Goal: Task Accomplishment & Management: Complete application form

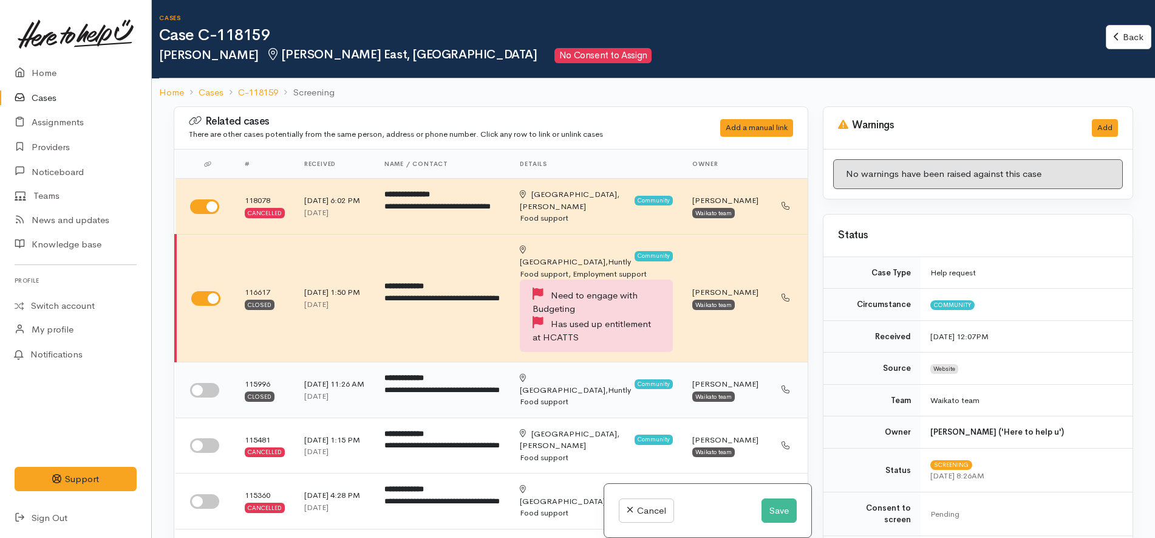
click at [209, 383] on input "checkbox" at bounding box center [204, 390] width 29 height 15
checkbox input "true"
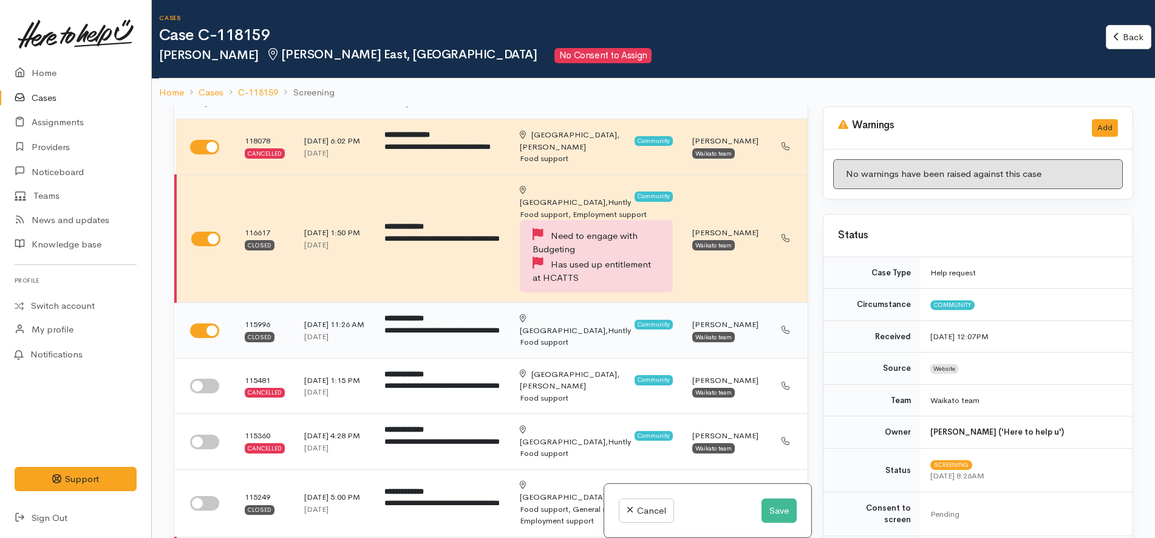
scroll to position [152, 0]
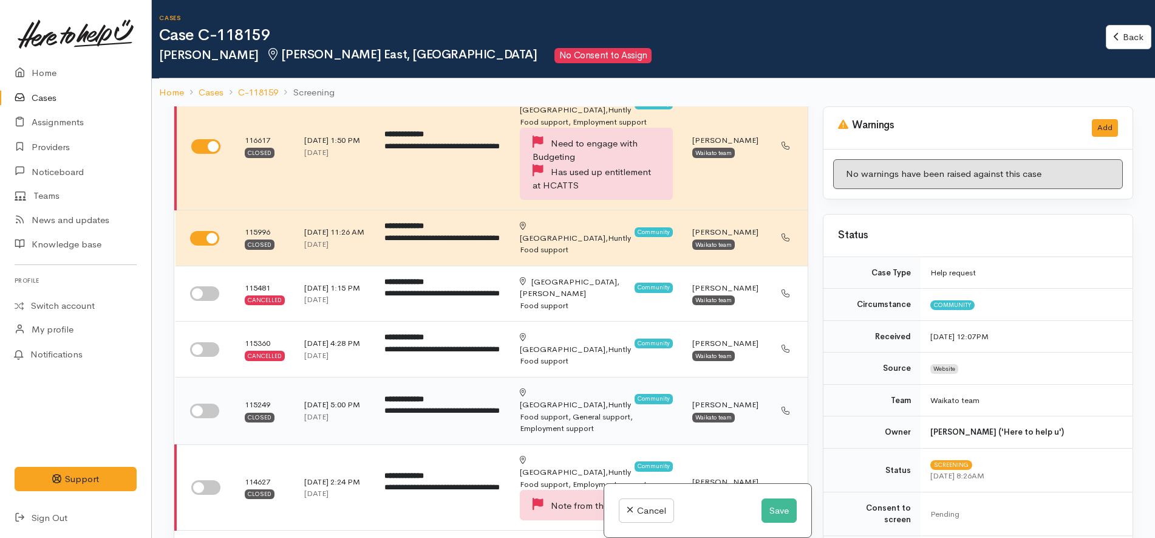
click at [202, 403] on input "checkbox" at bounding box center [204, 410] width 29 height 15
checkbox input "true"
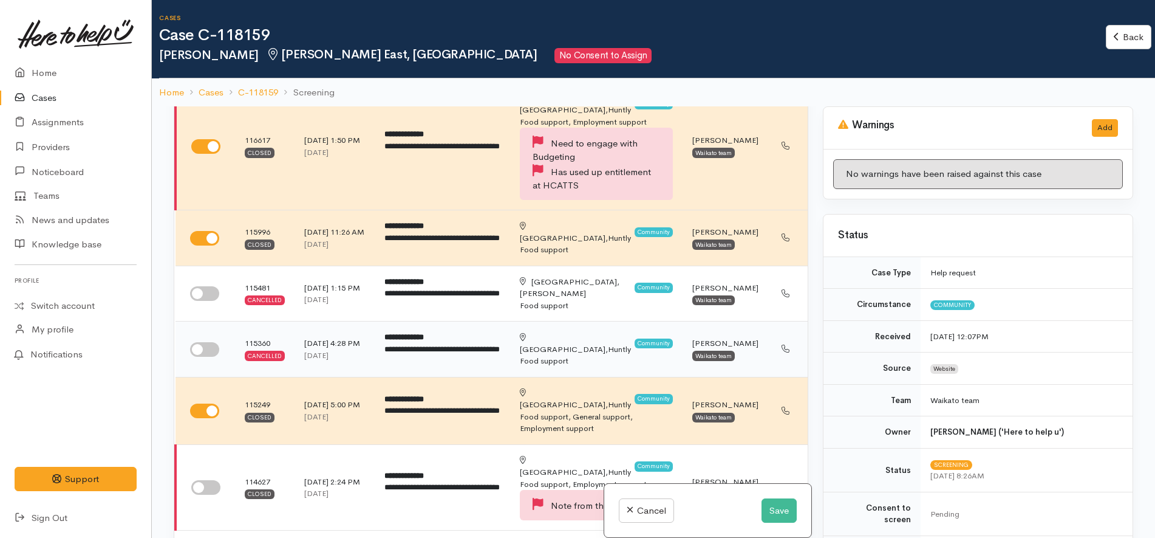
click at [205, 342] on input "checkbox" at bounding box center [204, 349] width 29 height 15
checkbox input "true"
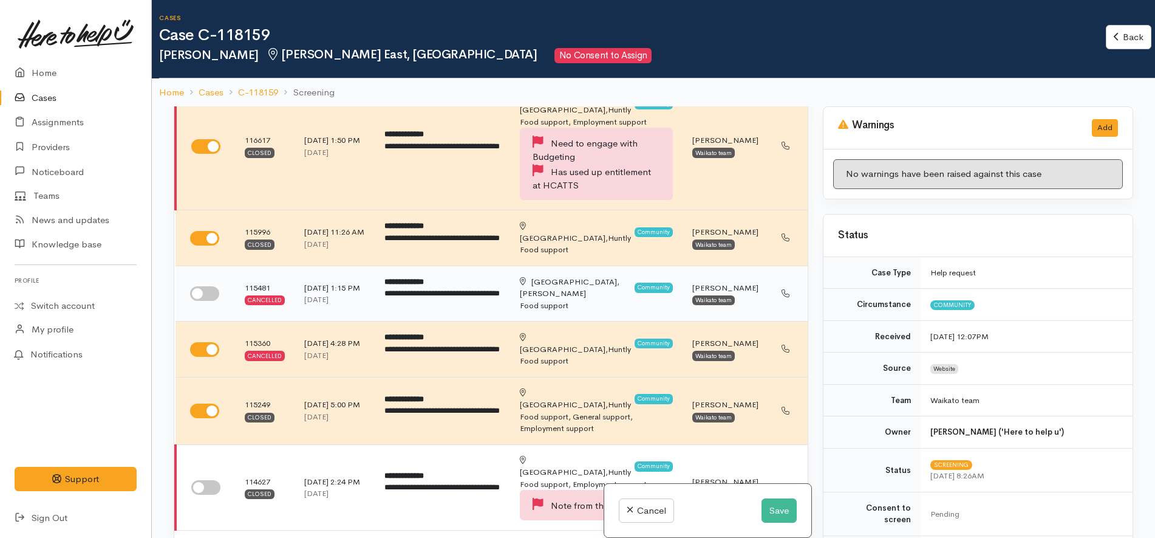
click at [210, 288] on td at bounding box center [206, 293] width 60 height 56
click at [207, 286] on input "checkbox" at bounding box center [204, 293] width 29 height 15
checkbox input "true"
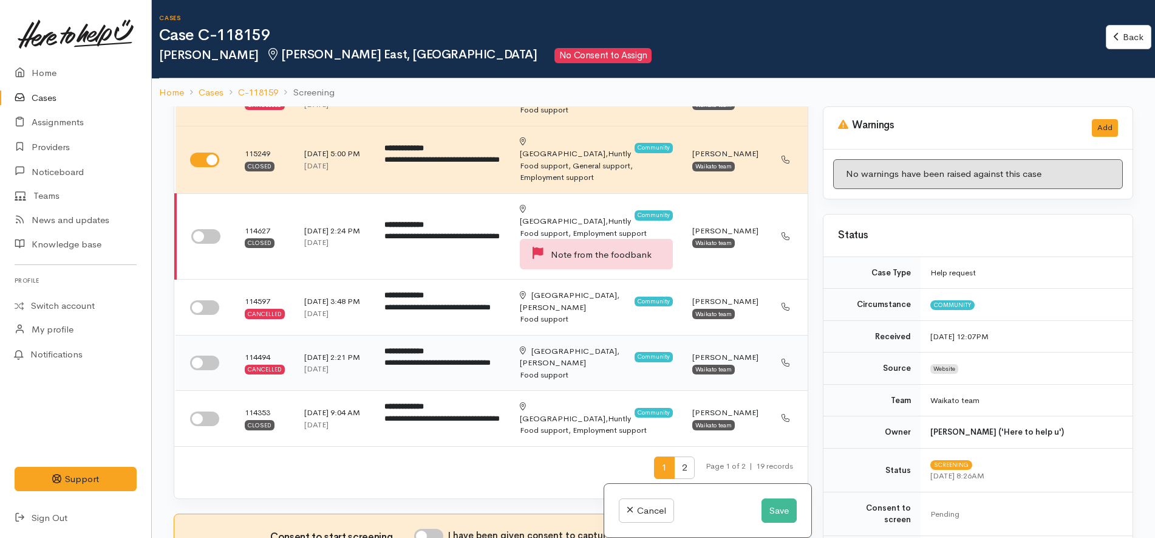
scroll to position [456, 0]
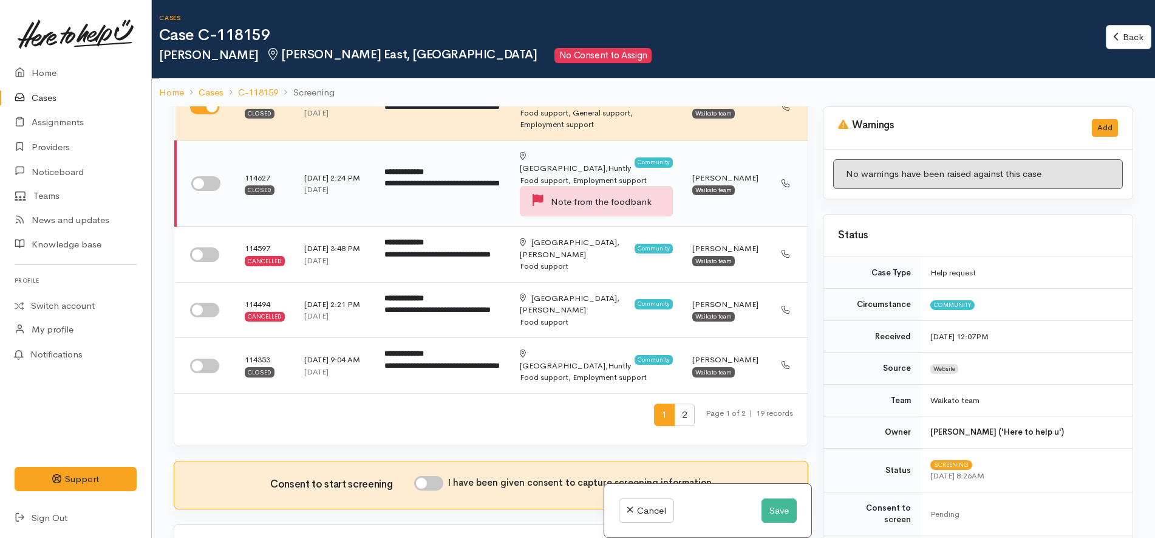
click at [210, 176] on input "checkbox" at bounding box center [205, 183] width 29 height 15
checkbox input "true"
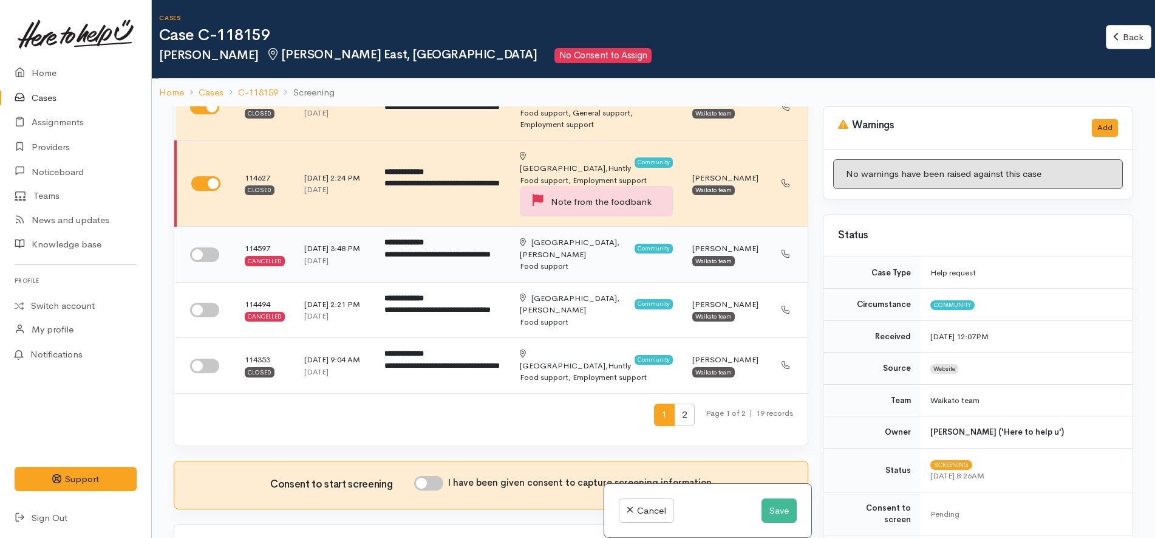
click at [208, 247] on input "checkbox" at bounding box center [204, 254] width 29 height 15
checkbox input "true"
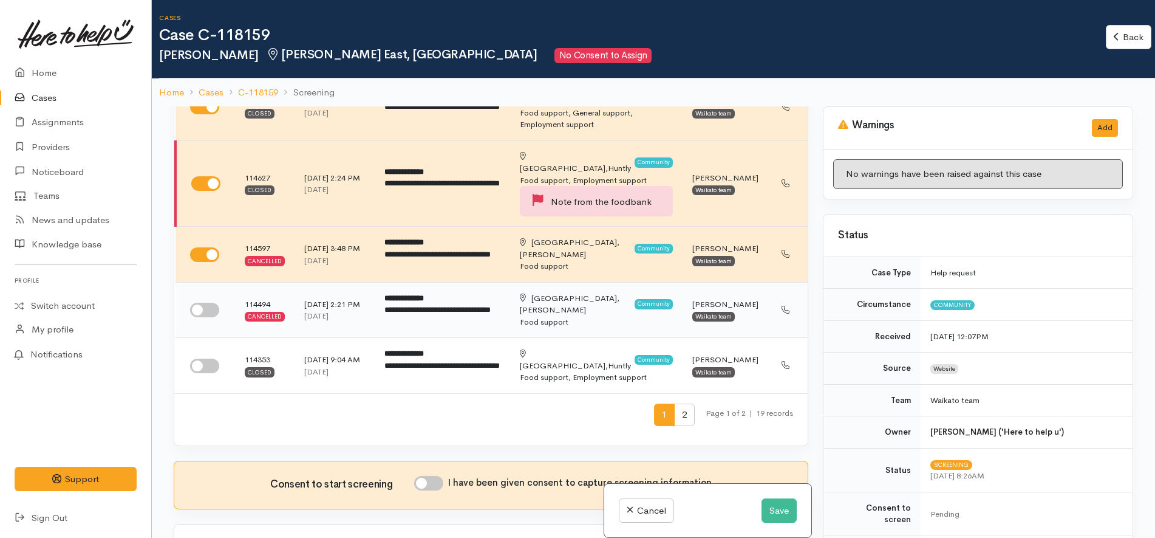
click at [200, 303] on input "checkbox" at bounding box center [204, 310] width 29 height 15
checkbox input "true"
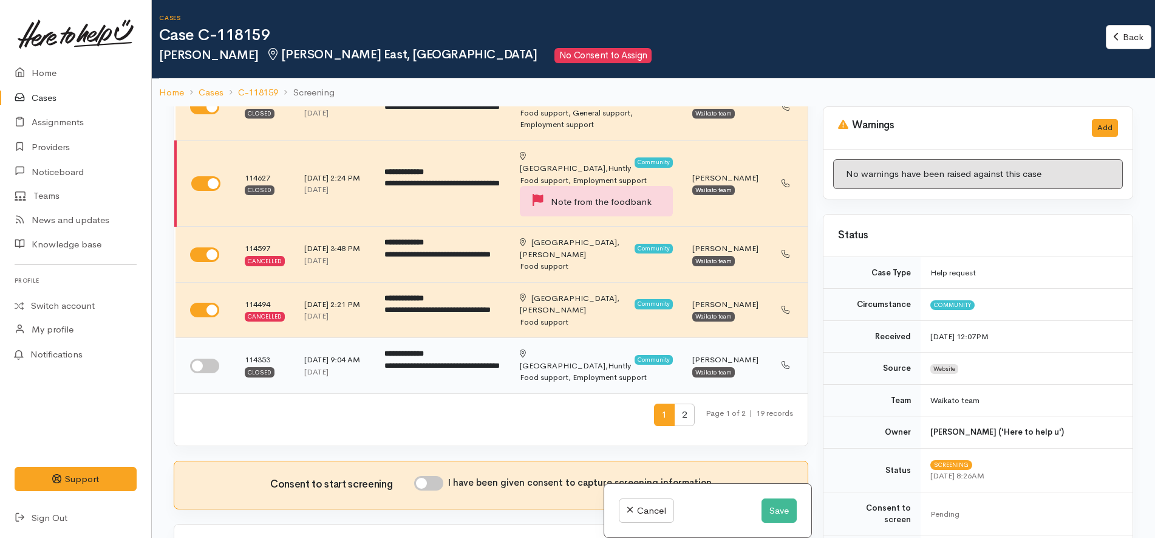
click at [208, 358] on input "checkbox" at bounding box center [204, 365] width 29 height 15
checkbox input "true"
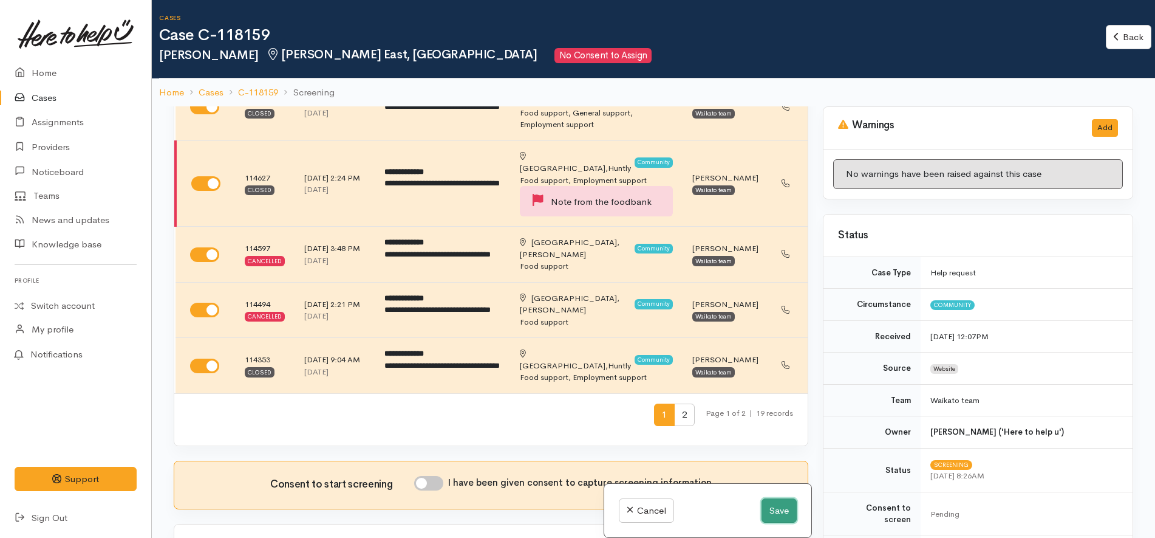
click at [769, 515] on button "Save" at bounding box center [779, 510] width 35 height 25
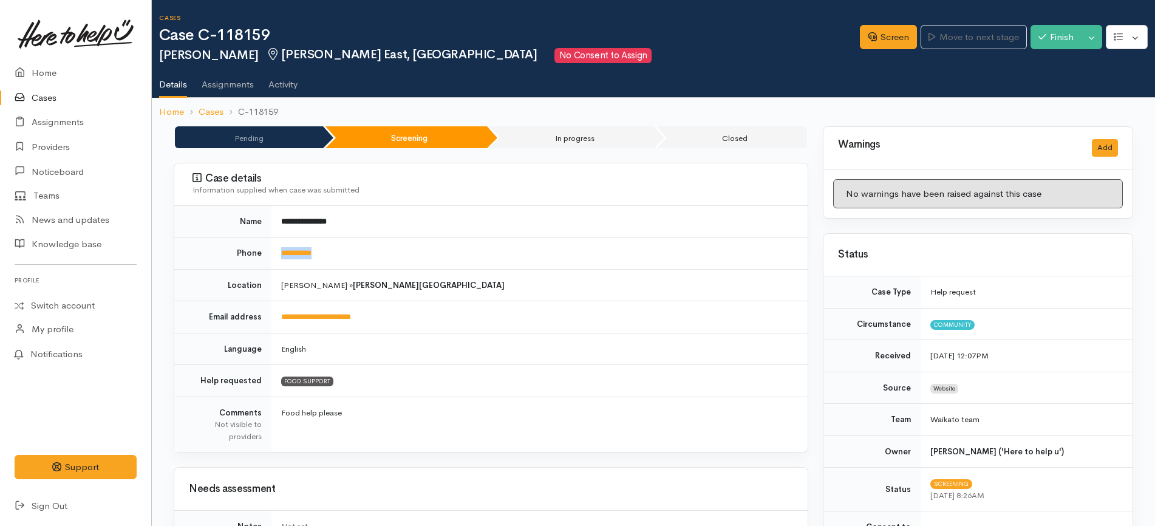
drag, startPoint x: 360, startPoint y: 247, endPoint x: 273, endPoint y: 255, distance: 87.2
click at [273, 255] on td "**********" at bounding box center [540, 254] width 536 height 32
copy link "**********"
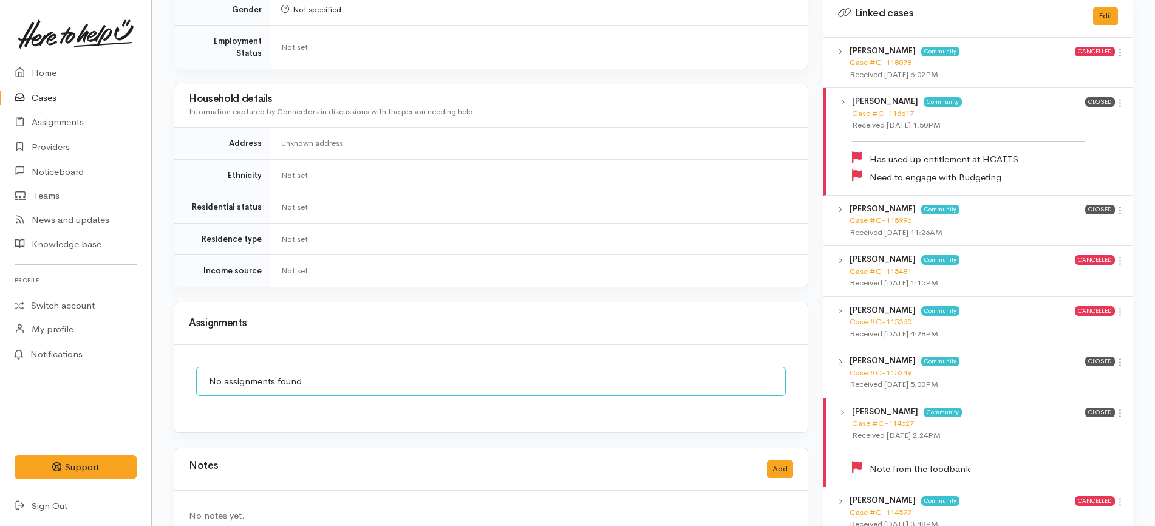
scroll to position [949, 0]
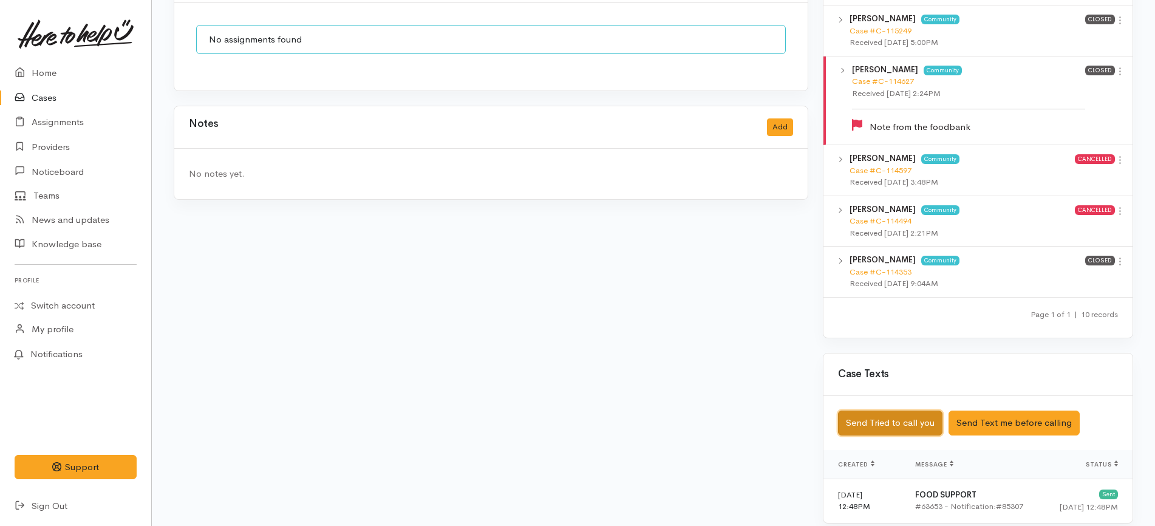
click at [925, 422] on button "Send Tried to call you" at bounding box center [890, 423] width 104 height 25
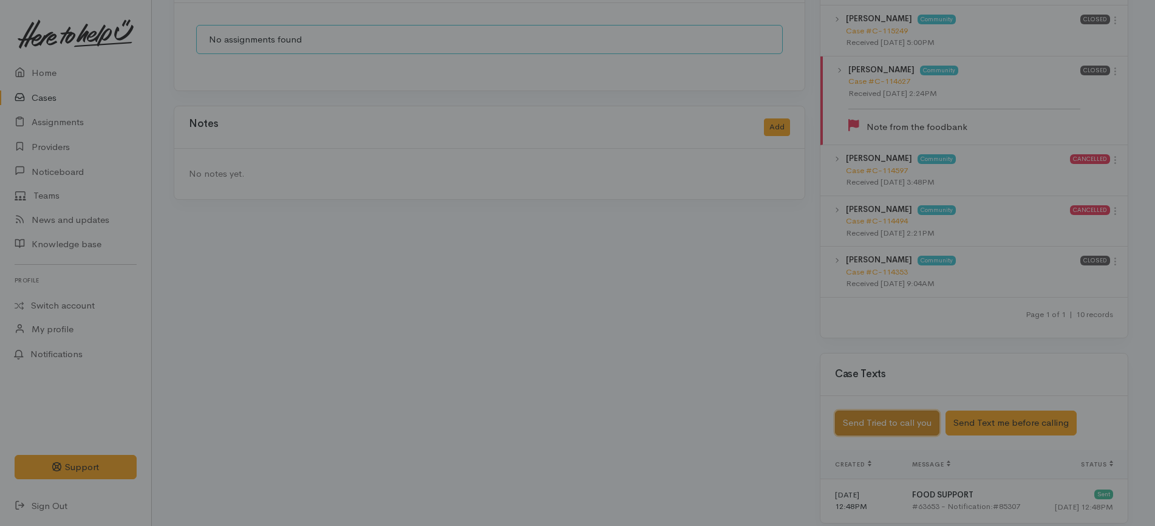
scroll to position [938, 0]
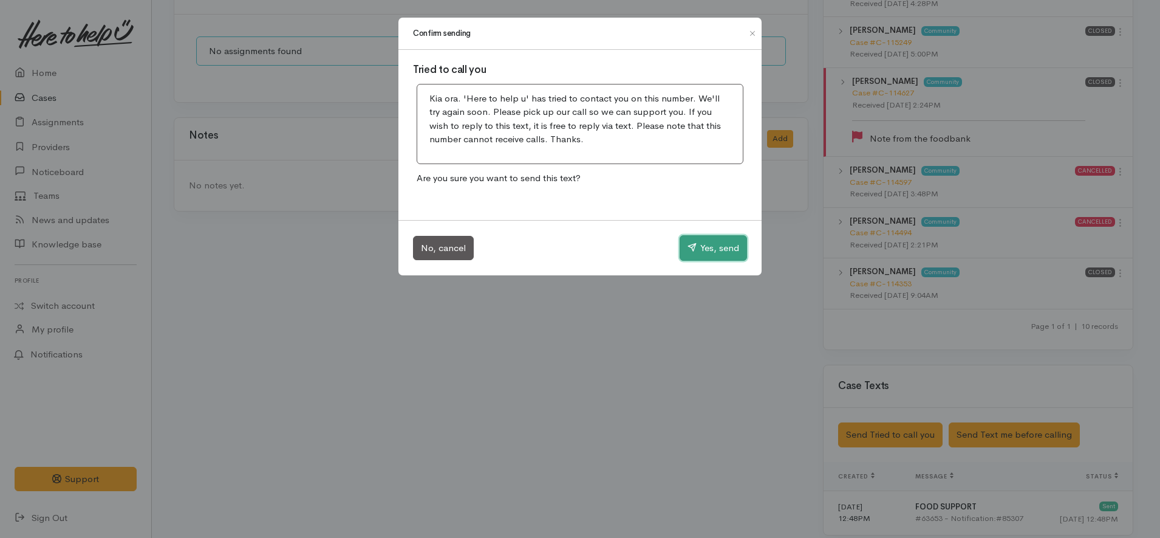
click at [729, 256] on button "Yes, send" at bounding box center [713, 248] width 67 height 26
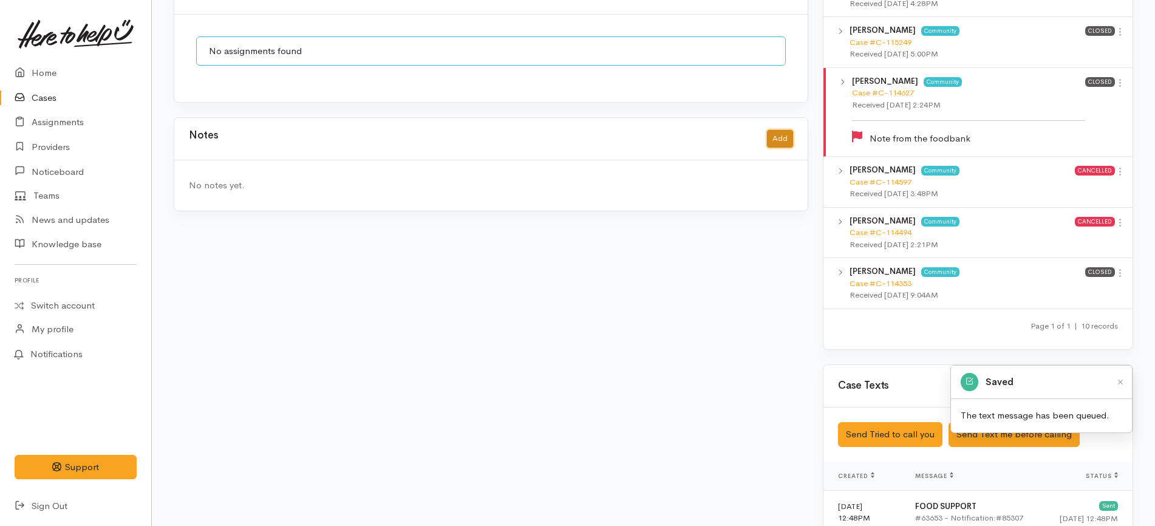
click at [778, 132] on button "Add" at bounding box center [780, 139] width 26 height 18
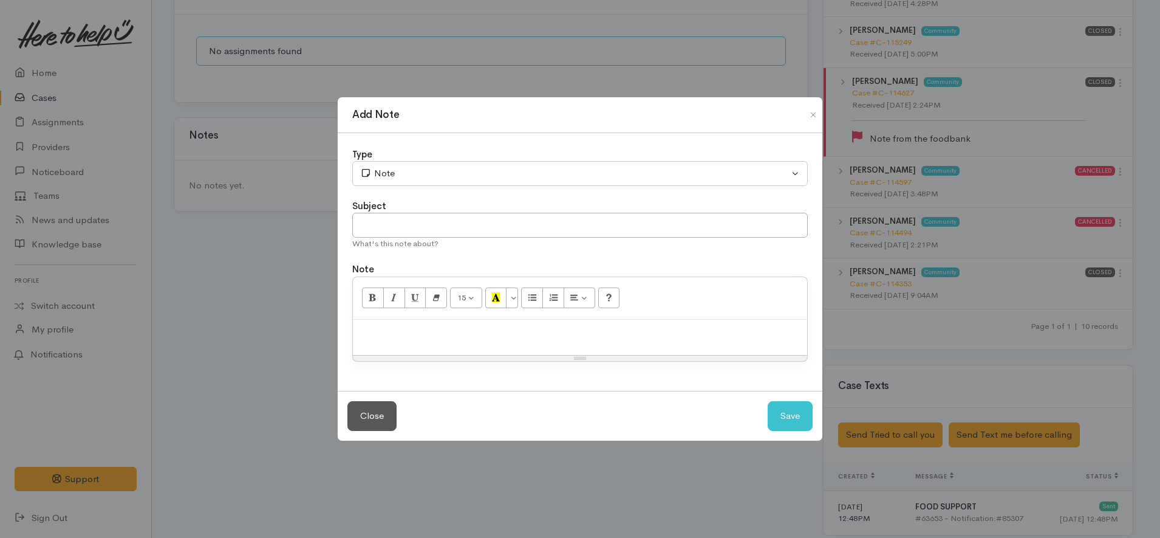
click at [455, 330] on p at bounding box center [580, 333] width 442 height 14
paste div
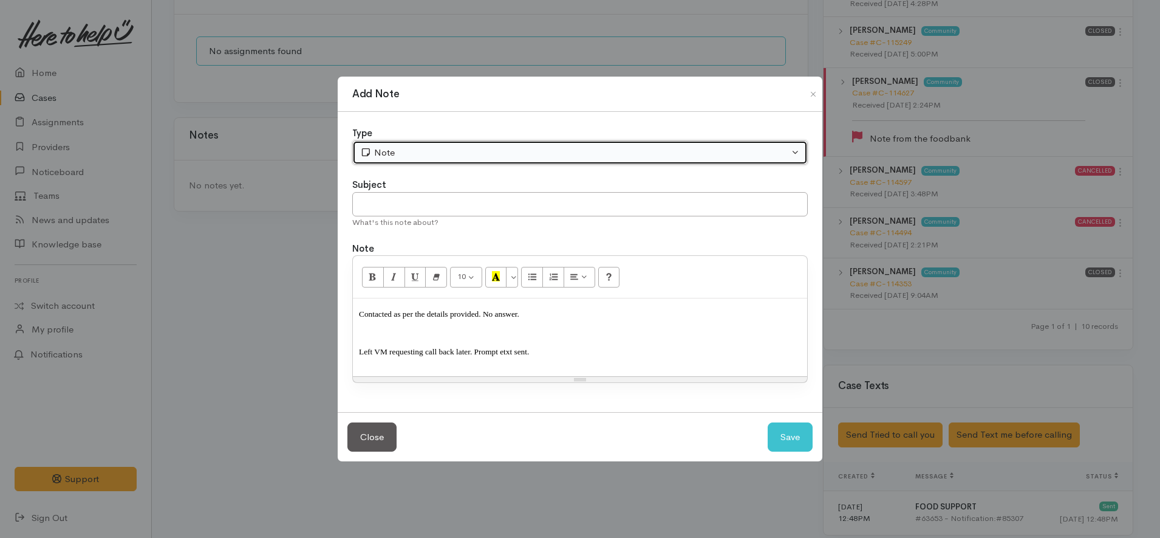
click at [414, 154] on div "Note" at bounding box center [574, 153] width 429 height 14
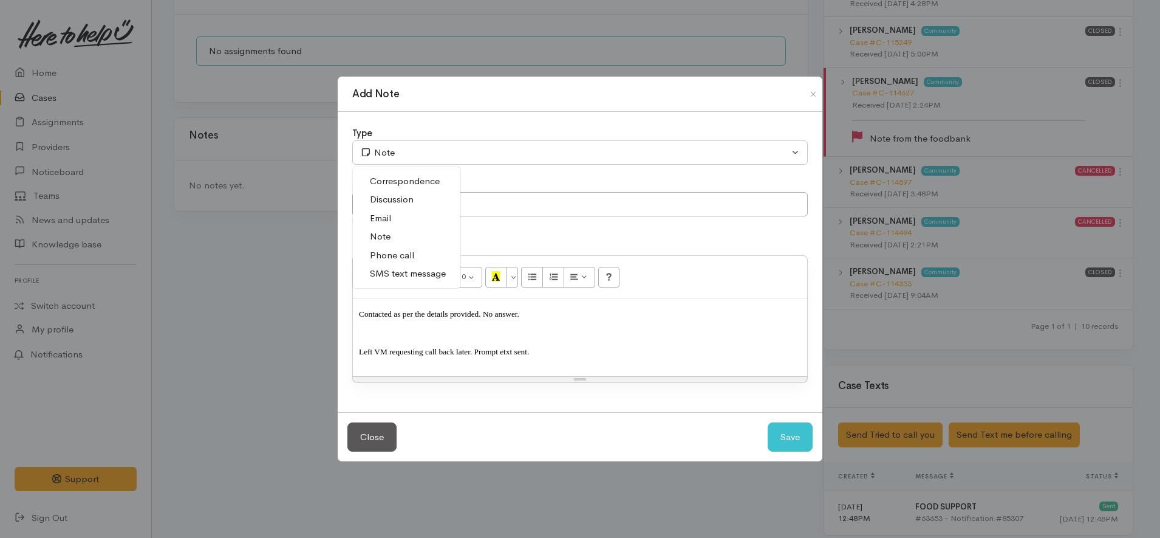
click at [400, 250] on span "Phone call" at bounding box center [392, 255] width 44 height 14
click at [795, 439] on button "Save" at bounding box center [790, 437] width 45 height 30
select select "1"
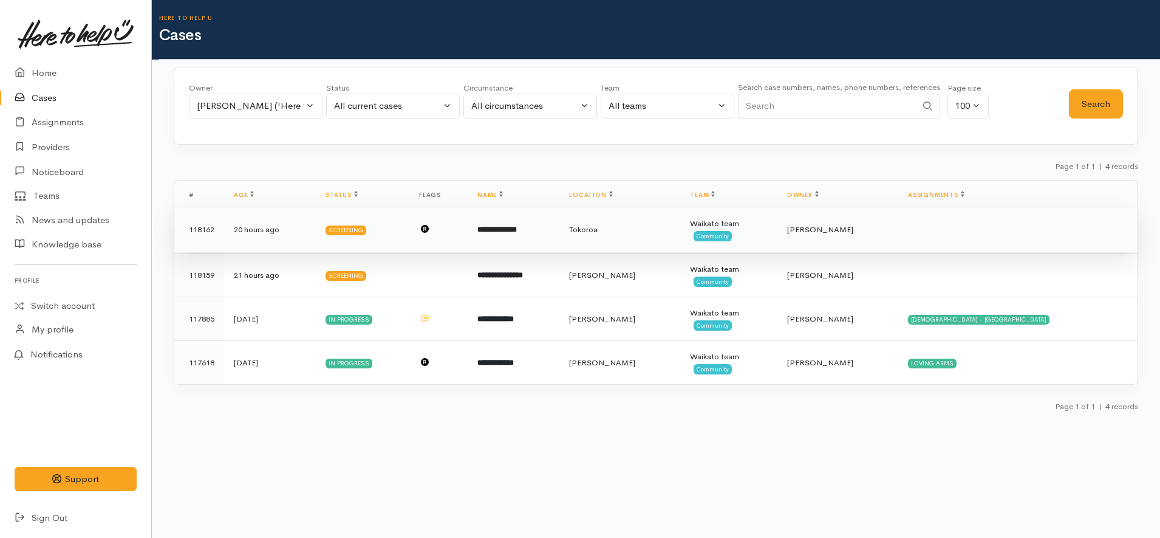
click at [553, 238] on td "**********" at bounding box center [514, 230] width 92 height 44
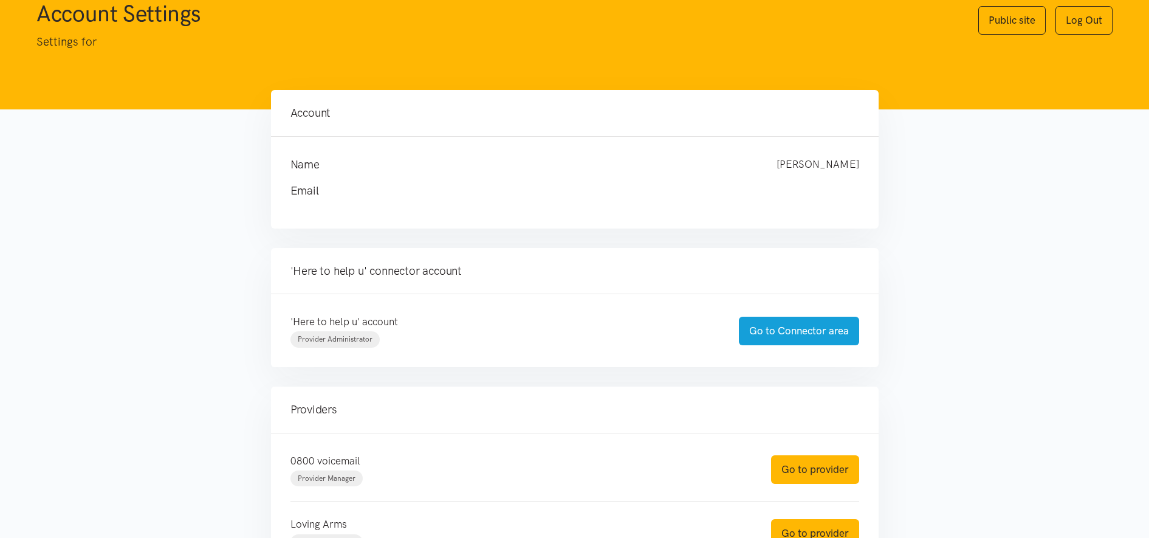
scroll to position [304, 0]
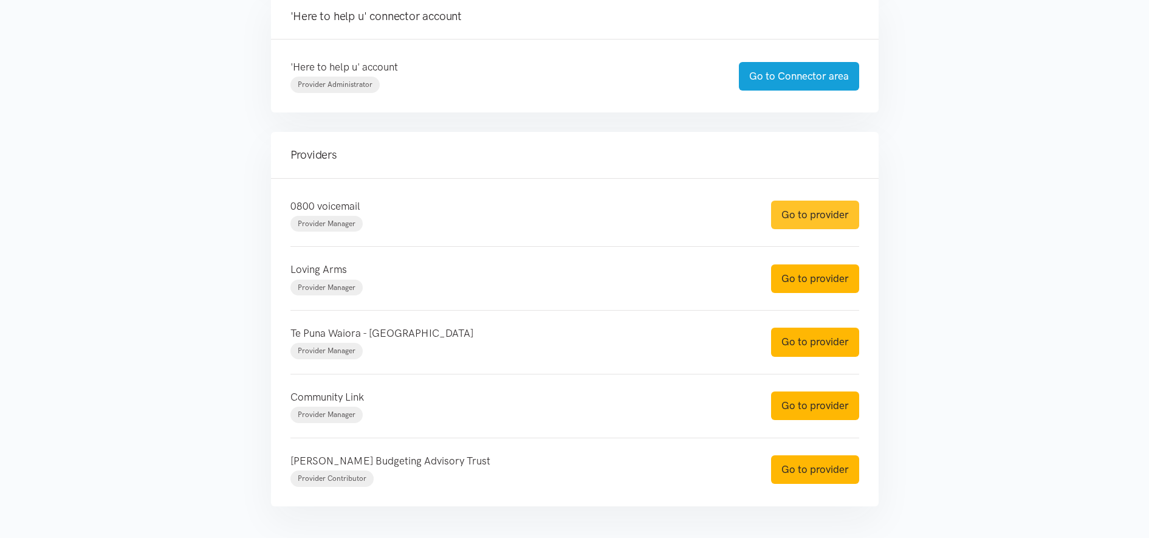
click at [846, 225] on link "Go to provider" at bounding box center [815, 214] width 88 height 29
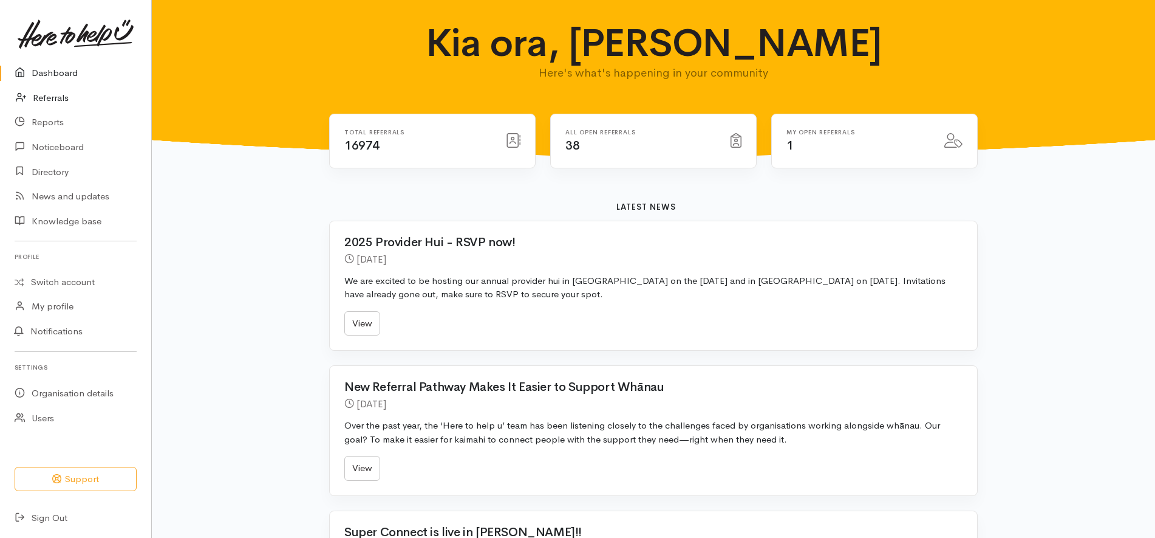
click at [57, 96] on link "Referrals" at bounding box center [75, 98] width 151 height 25
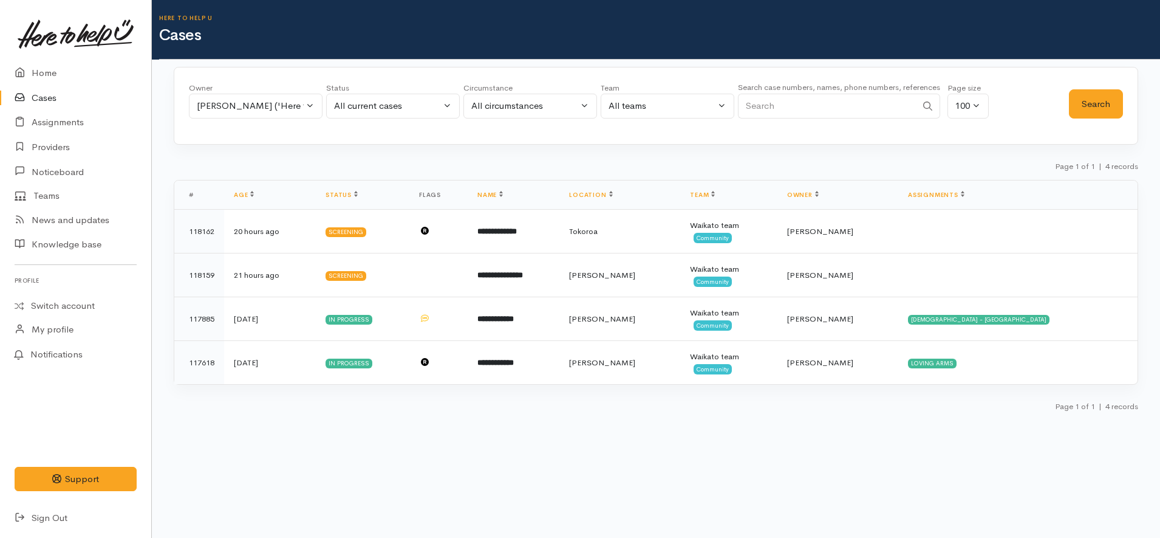
click at [803, 111] on input "Search" at bounding box center [827, 106] width 179 height 25
paste input "64226400241"
type input "64226400241"
click at [260, 120] on div "Owner All My cases Aandrea Murray ('Here to help u') Akash Prakash ('Here to he…" at bounding box center [256, 104] width 134 height 44
click at [259, 114] on button "Katarina Daly ('Here to help u')" at bounding box center [256, 106] width 134 height 25
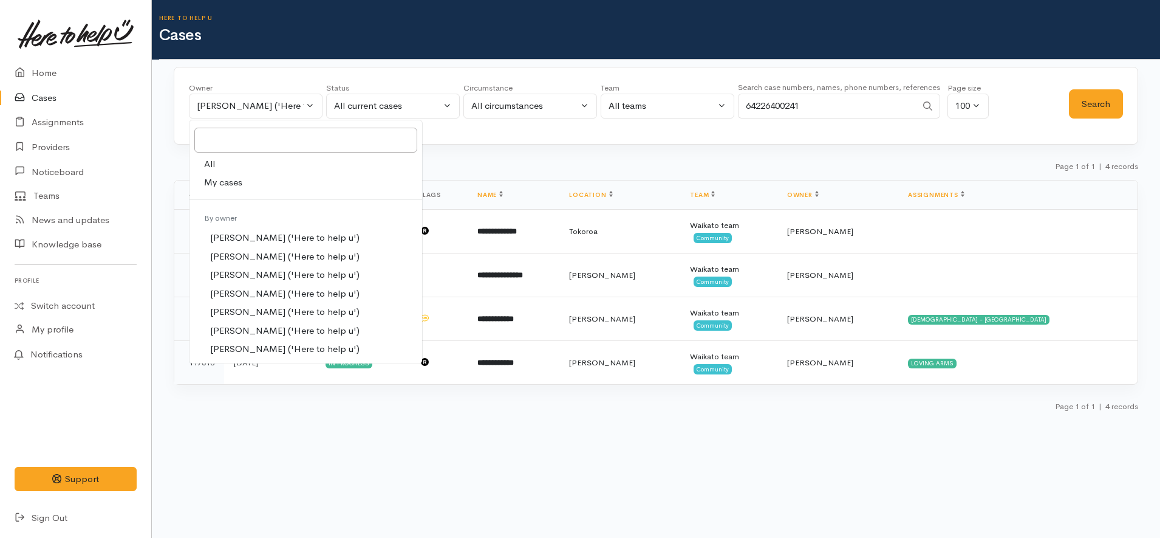
click at [233, 165] on link "All" at bounding box center [306, 164] width 233 height 19
select select "-1"
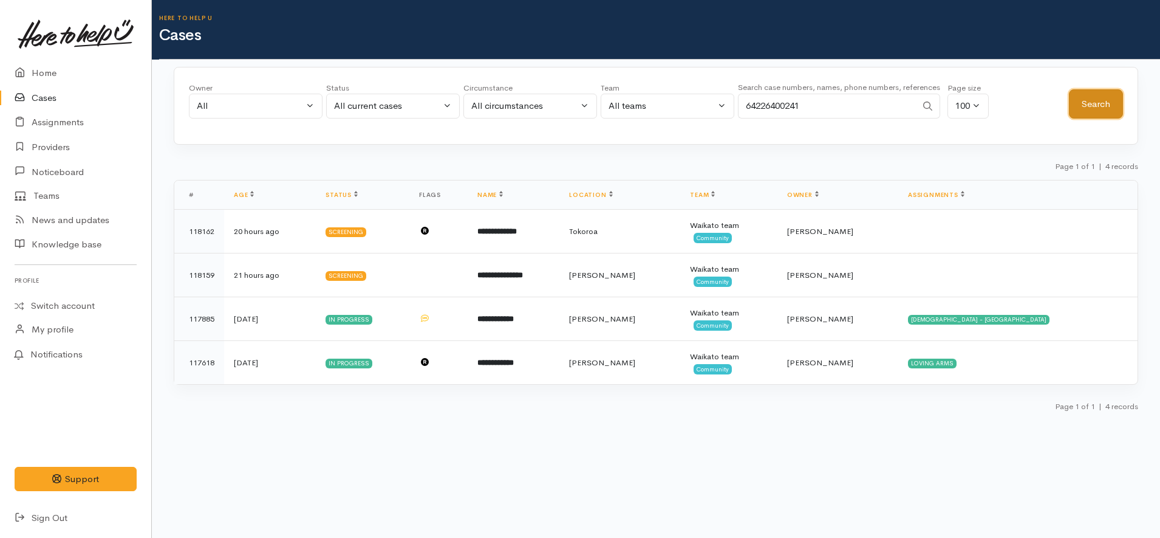
click at [1105, 94] on button "Search" at bounding box center [1096, 104] width 54 height 30
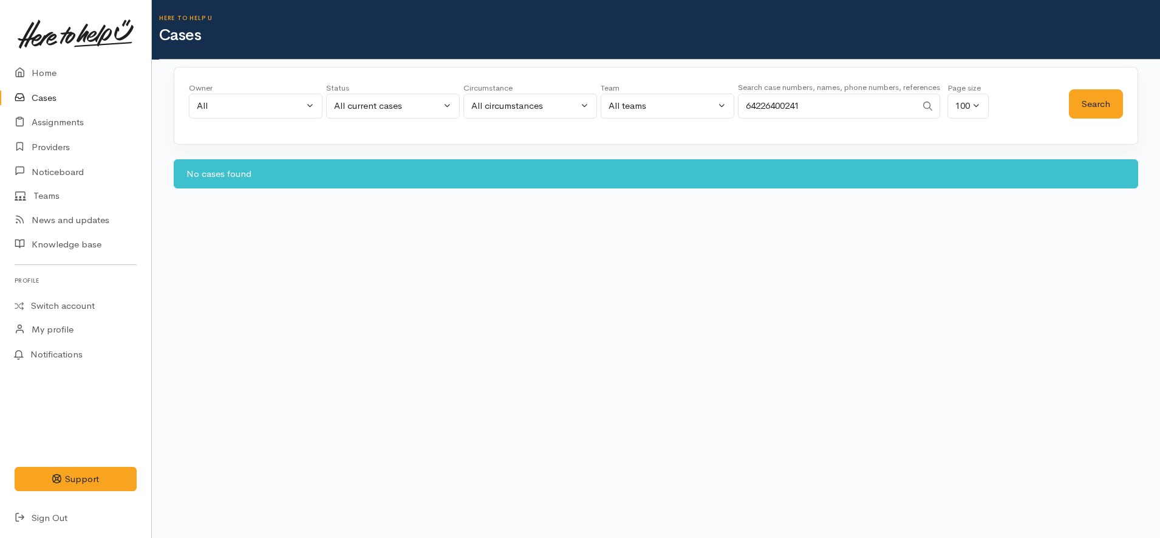
drag, startPoint x: 756, startPoint y: 107, endPoint x: 738, endPoint y: 107, distance: 17.6
click at [738, 107] on input "64226400241" at bounding box center [827, 106] width 179 height 25
type input "0226400241"
click at [1113, 104] on button "Search" at bounding box center [1096, 104] width 54 height 30
click at [455, 100] on button "All current cases" at bounding box center [393, 106] width 134 height 25
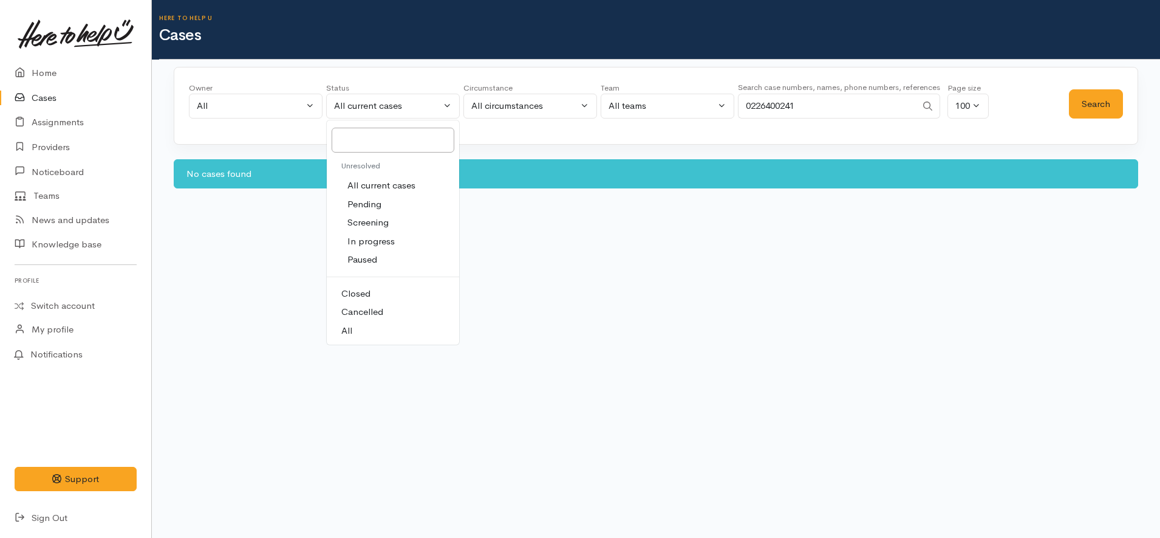
drag, startPoint x: 383, startPoint y: 335, endPoint x: 395, endPoint y: 324, distance: 16.3
click at [383, 335] on link "All" at bounding box center [393, 330] width 132 height 19
select select "All"
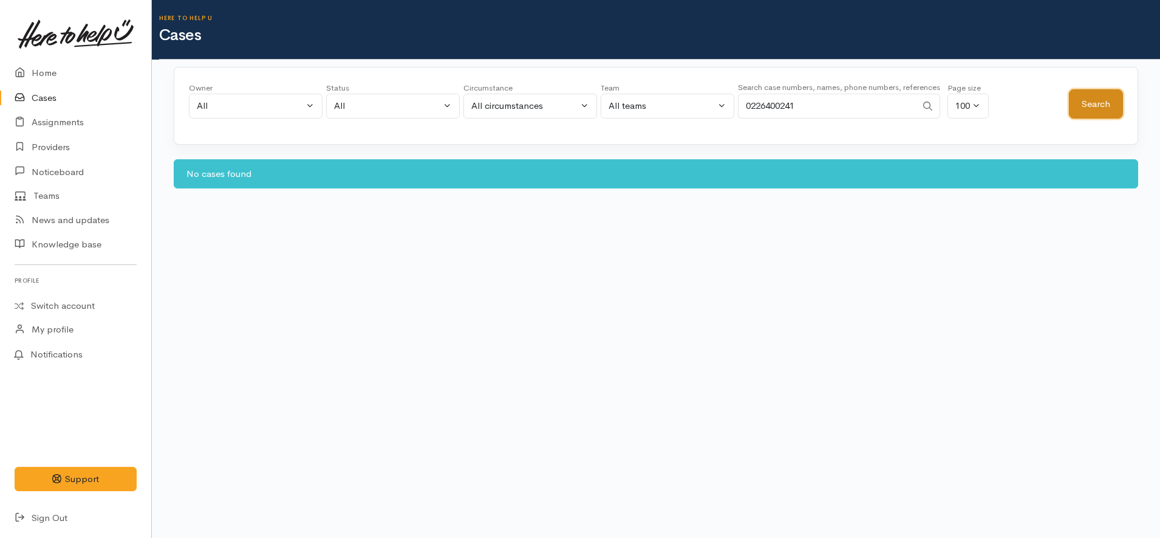
click at [1087, 106] on button "Search" at bounding box center [1096, 104] width 54 height 30
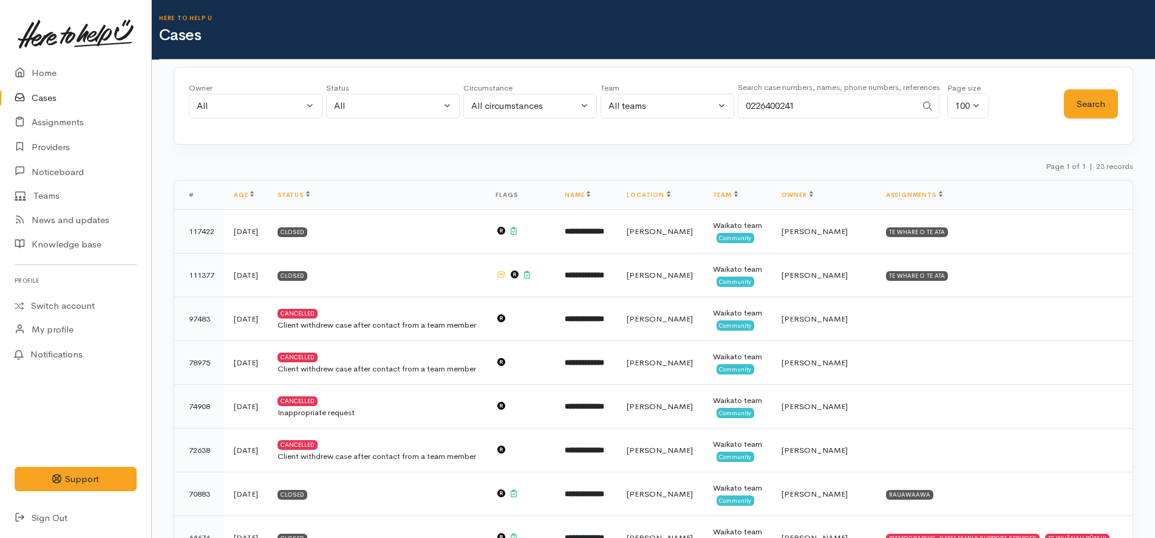
click at [795, 107] on input "0226400241" at bounding box center [827, 106] width 179 height 25
paste input "andre randall"
click at [1101, 104] on button "Search" at bounding box center [1091, 104] width 54 height 30
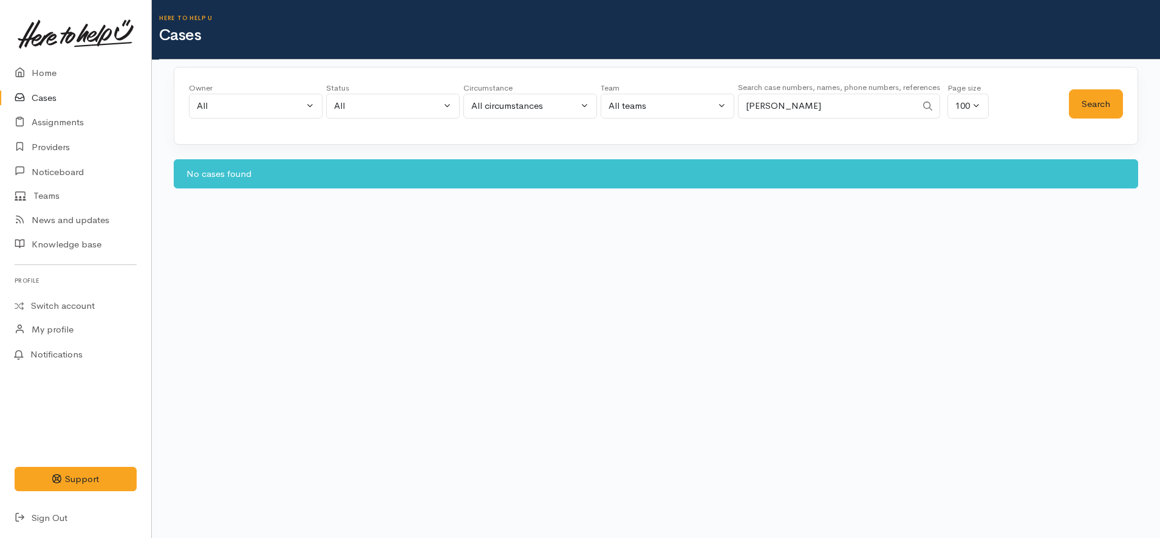
click at [790, 109] on input "andre randall" at bounding box center [827, 106] width 179 height 25
type input "andre"
click at [1076, 94] on button "Search" at bounding box center [1096, 104] width 54 height 30
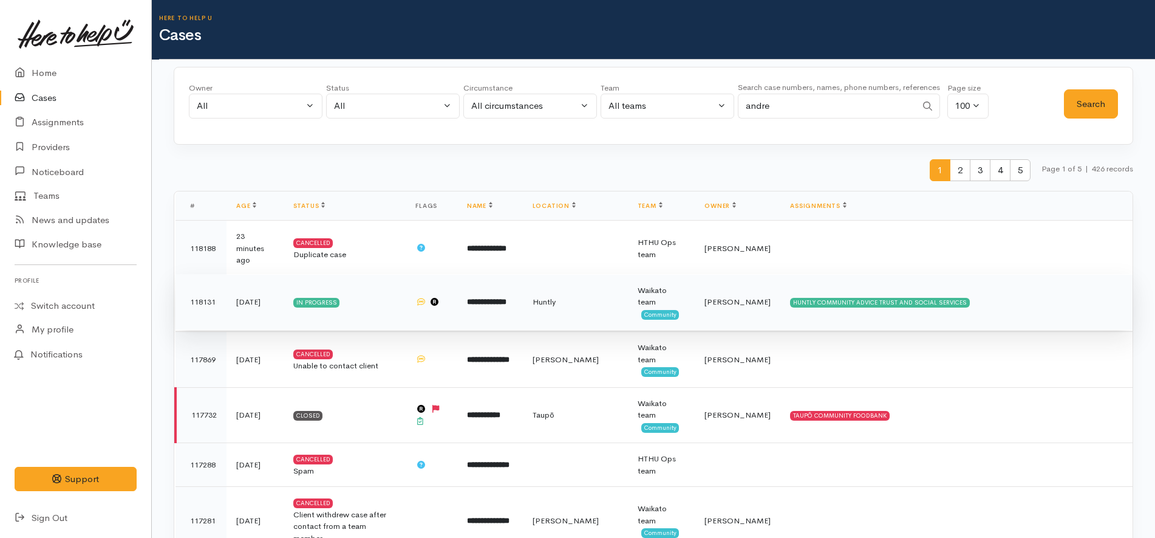
click at [523, 289] on td "**********" at bounding box center [490, 302] width 66 height 56
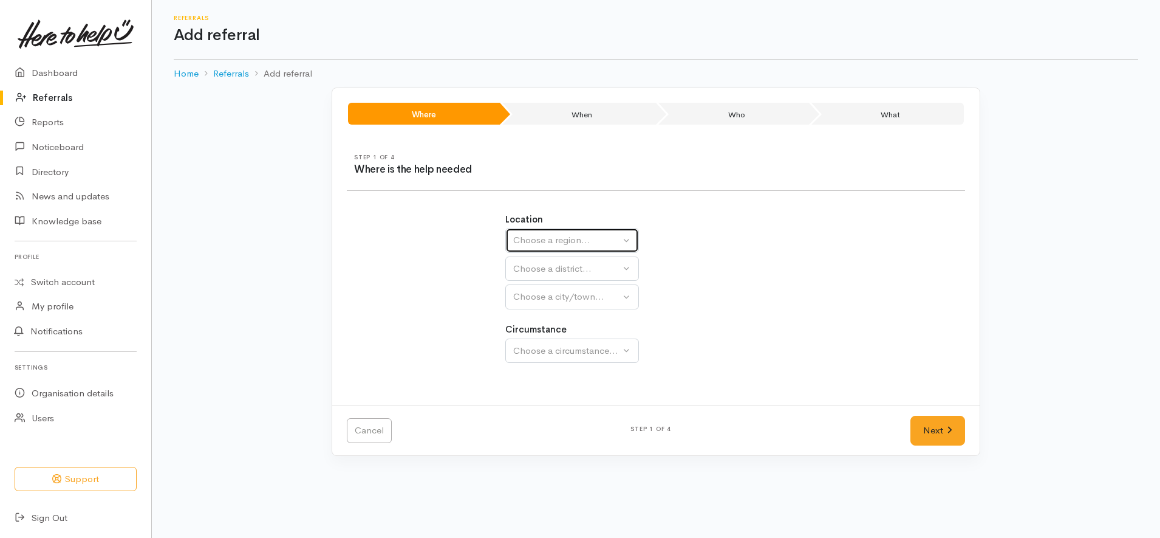
click at [563, 244] on div "Choose a region..." at bounding box center [566, 240] width 107 height 14
click at [567, 315] on link "Waikato" at bounding box center [572, 316] width 132 height 19
select select "3"
select select
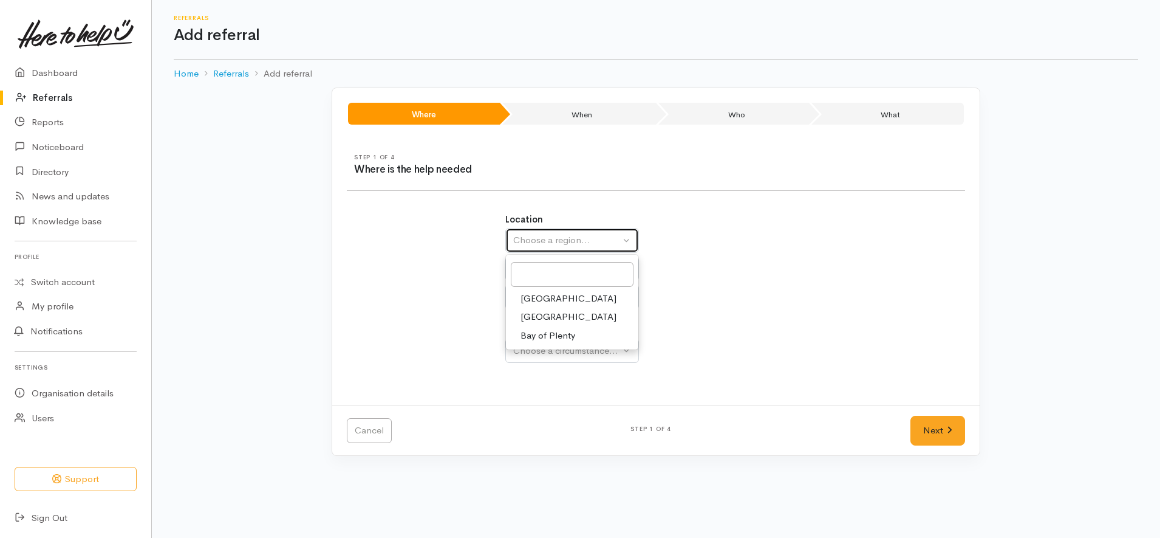
select select
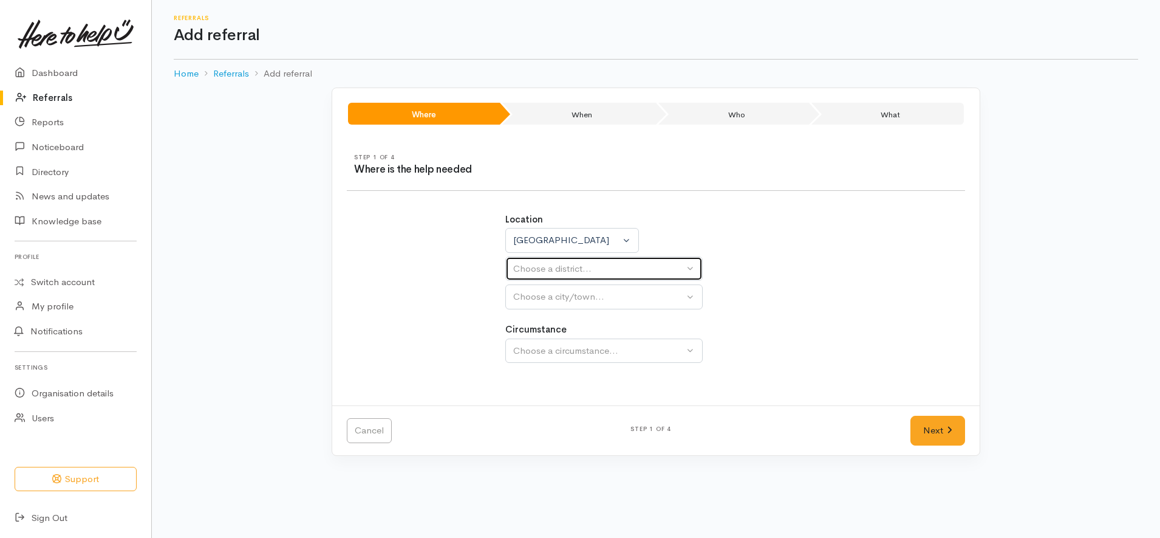
click at [595, 266] on div "Choose a district..." at bounding box center [598, 269] width 171 height 14
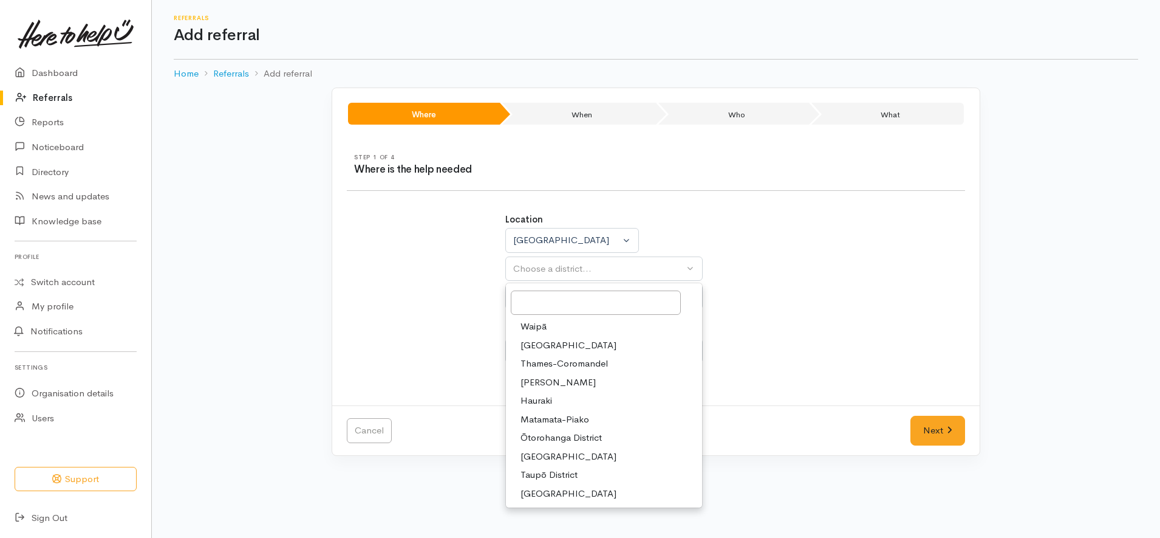
click at [532, 380] on span "[PERSON_NAME]" at bounding box center [558, 382] width 75 height 14
select select "4"
select select
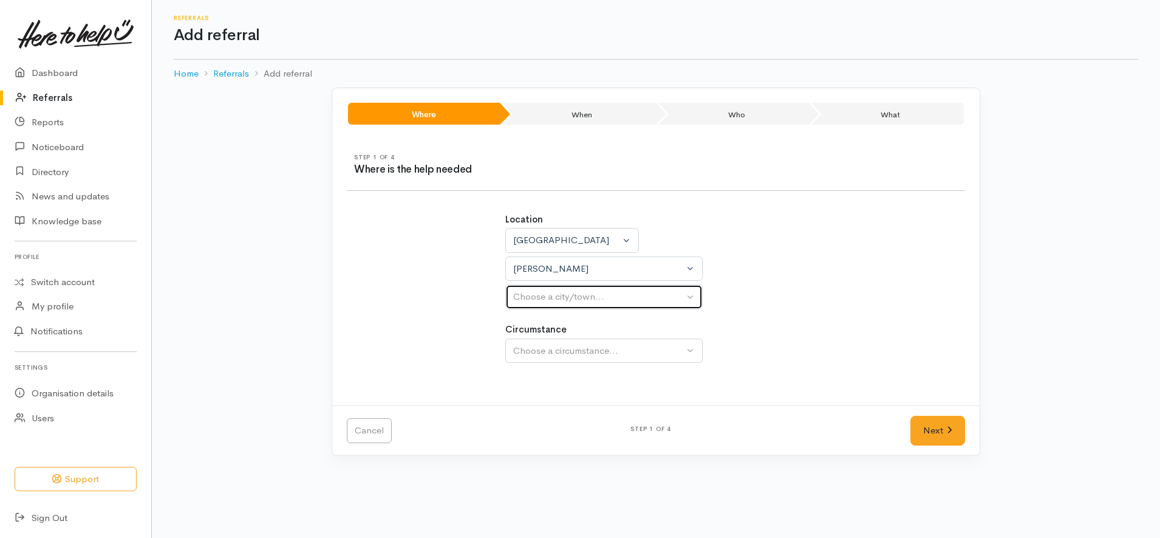
click at [595, 296] on div "Choose a city/town..." at bounding box center [598, 297] width 171 height 14
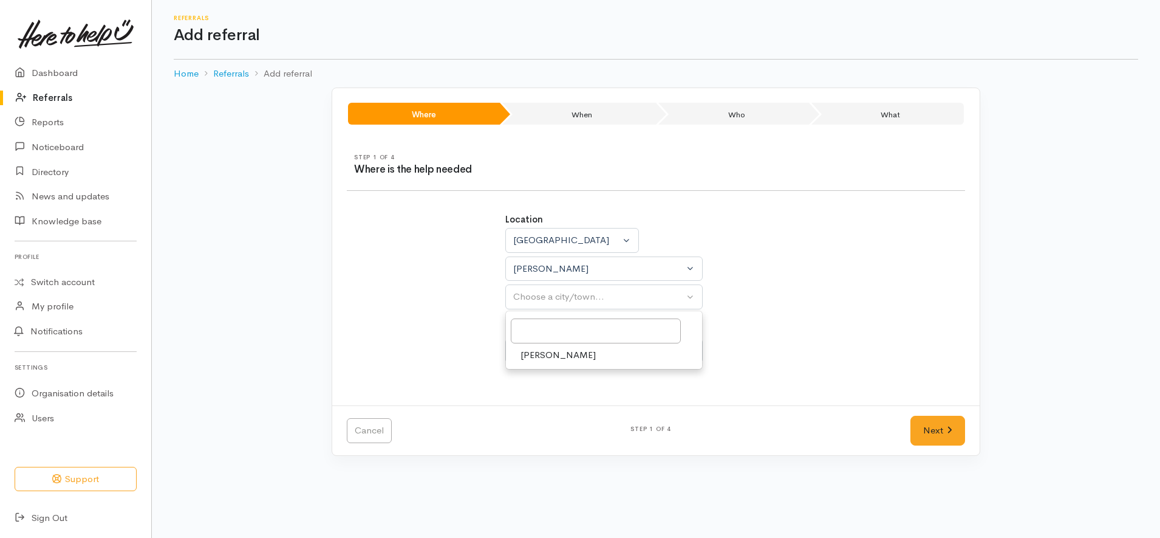
click at [589, 352] on link "Hamilton" at bounding box center [604, 355] width 196 height 19
select select "1"
drag, startPoint x: 592, startPoint y: 352, endPoint x: 600, endPoint y: 351, distance: 7.4
click at [600, 351] on div "Choose a circumstance..." at bounding box center [598, 351] width 171 height 14
click at [575, 408] on link "Community" at bounding box center [604, 408] width 196 height 19
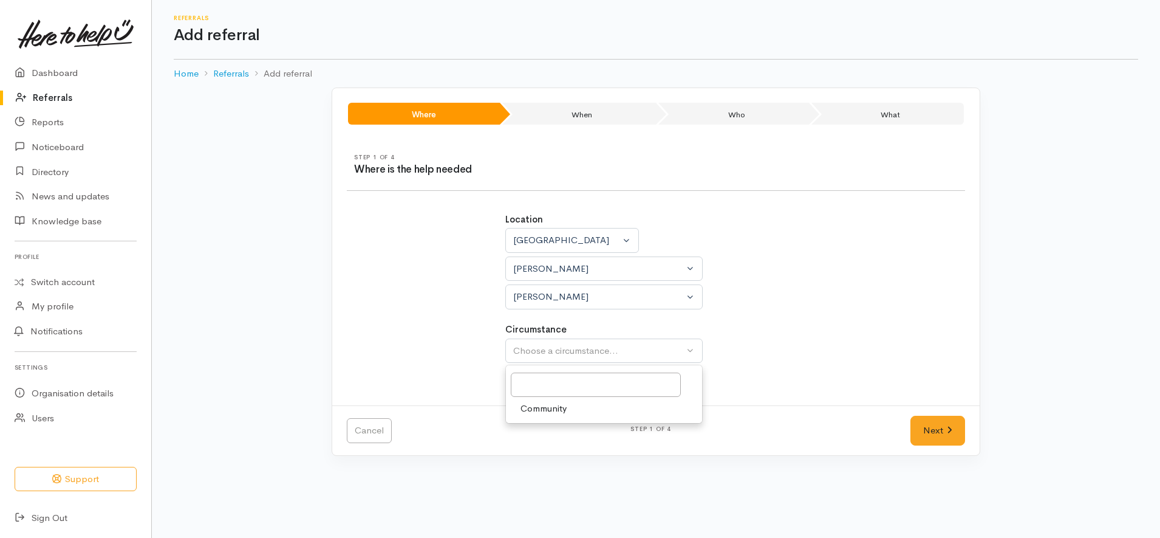
select select "2"
click at [914, 423] on link "Next" at bounding box center [938, 431] width 55 height 30
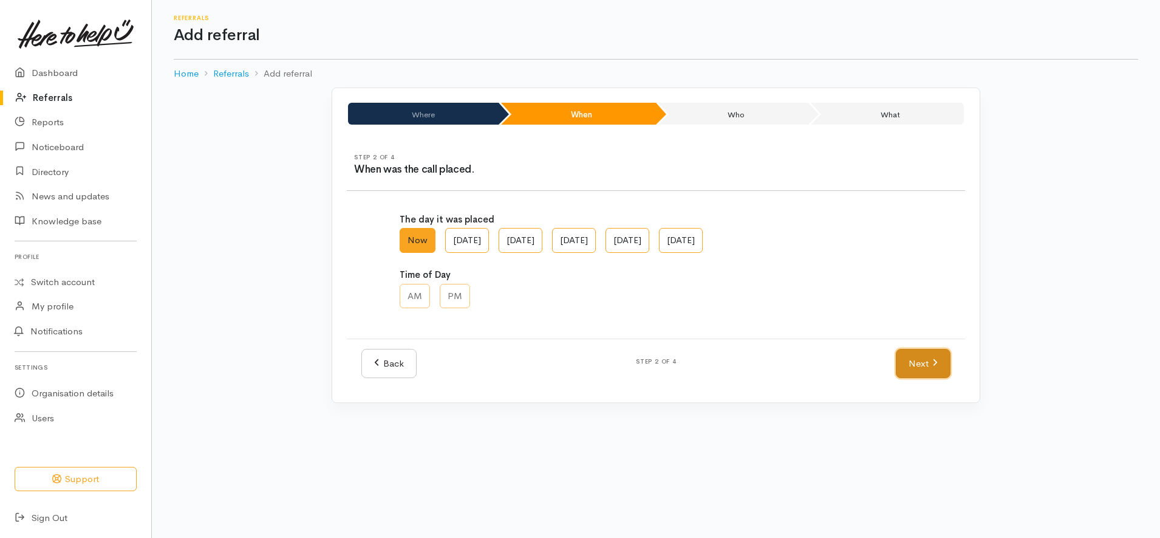
click at [931, 370] on link "Next" at bounding box center [923, 364] width 55 height 30
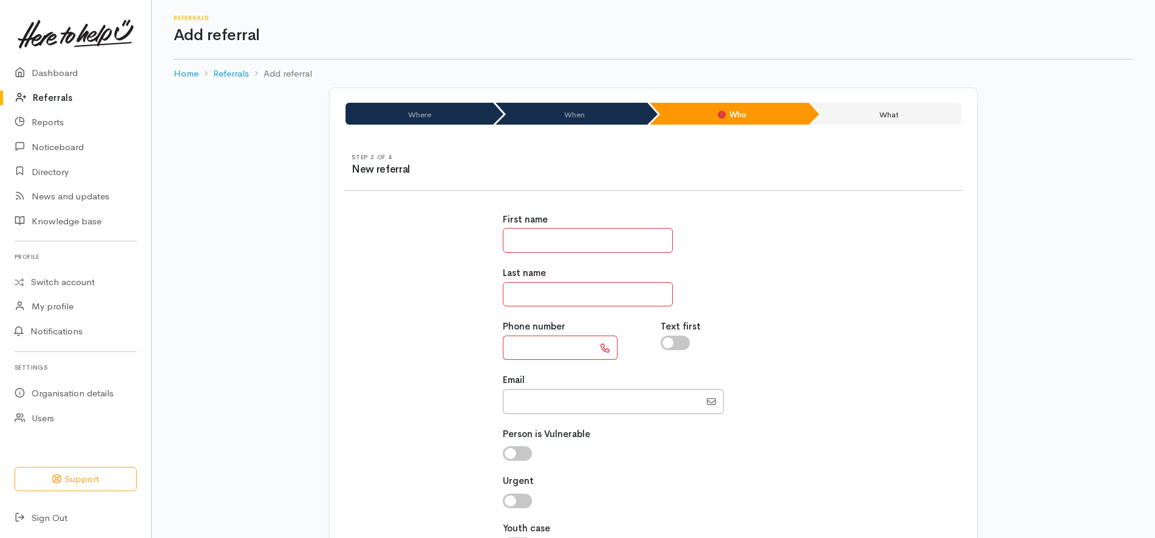
click at [618, 232] on input "text" at bounding box center [588, 240] width 170 height 25
type input "****"
type input "********"
click at [522, 403] on input "Email" at bounding box center [601, 401] width 197 height 25
paste input "64226400241"
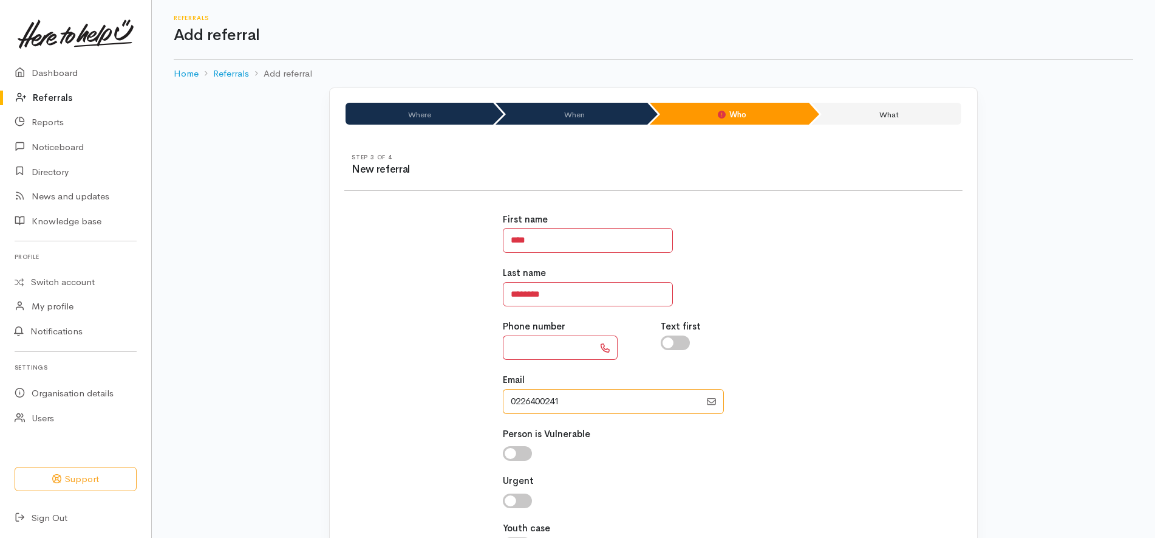
type input "0226400241"
click at [580, 351] on input "text" at bounding box center [548, 347] width 91 height 25
type input "**********"
click at [663, 404] on input "Email" at bounding box center [601, 401] width 197 height 25
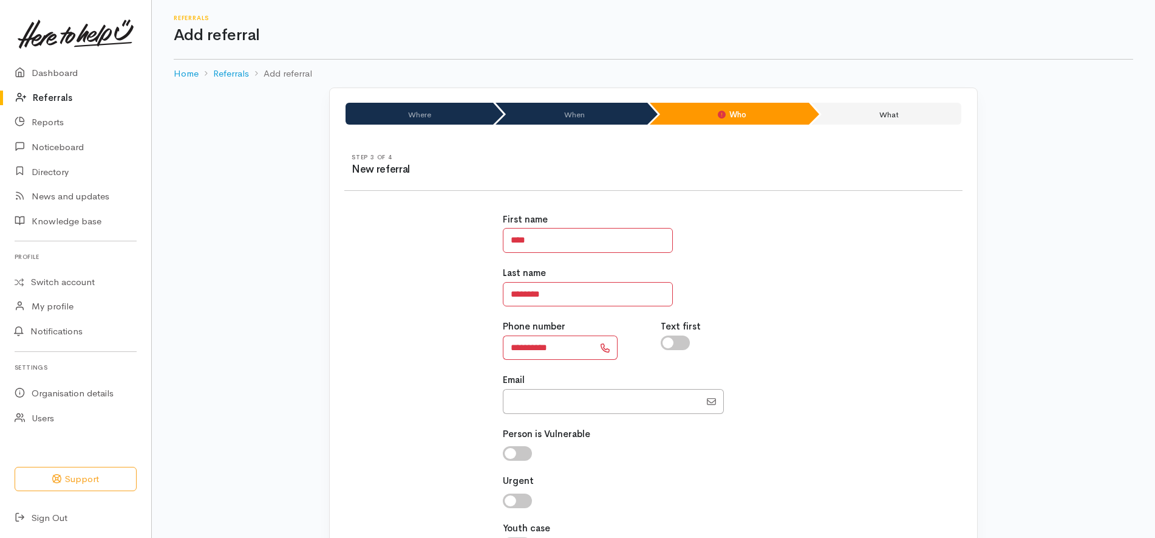
click at [792, 336] on div at bounding box center [733, 342] width 144 height 15
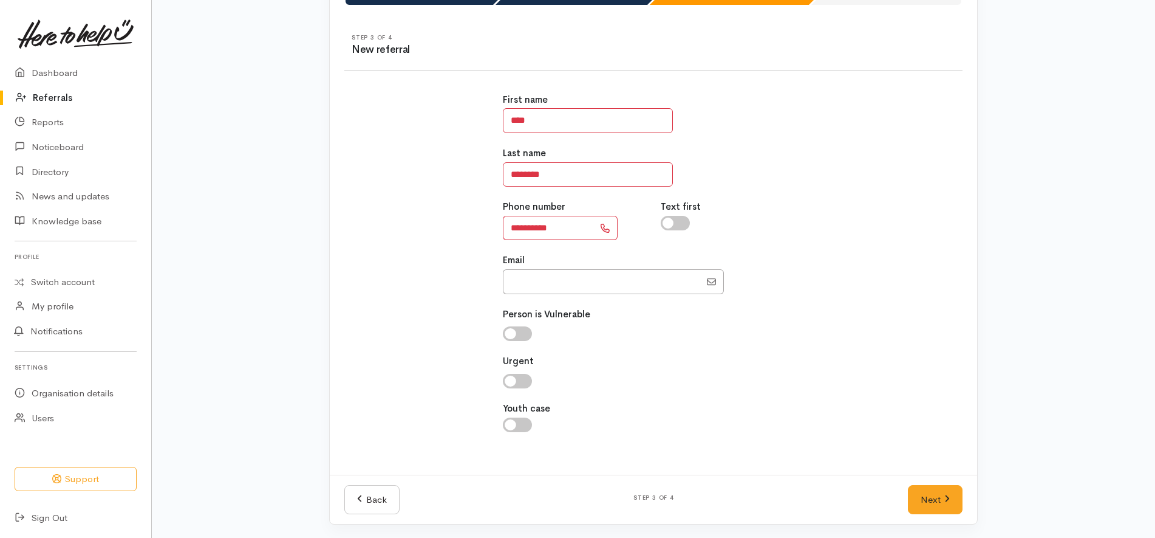
scroll to position [121, 0]
click at [928, 494] on link "Next" at bounding box center [935, 499] width 55 height 30
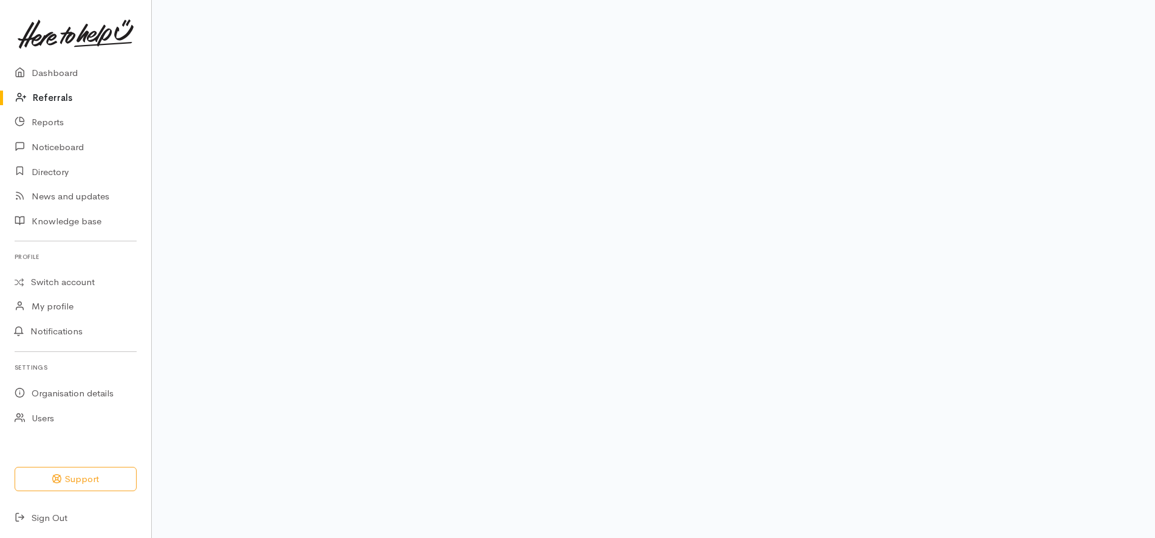
scroll to position [98, 0]
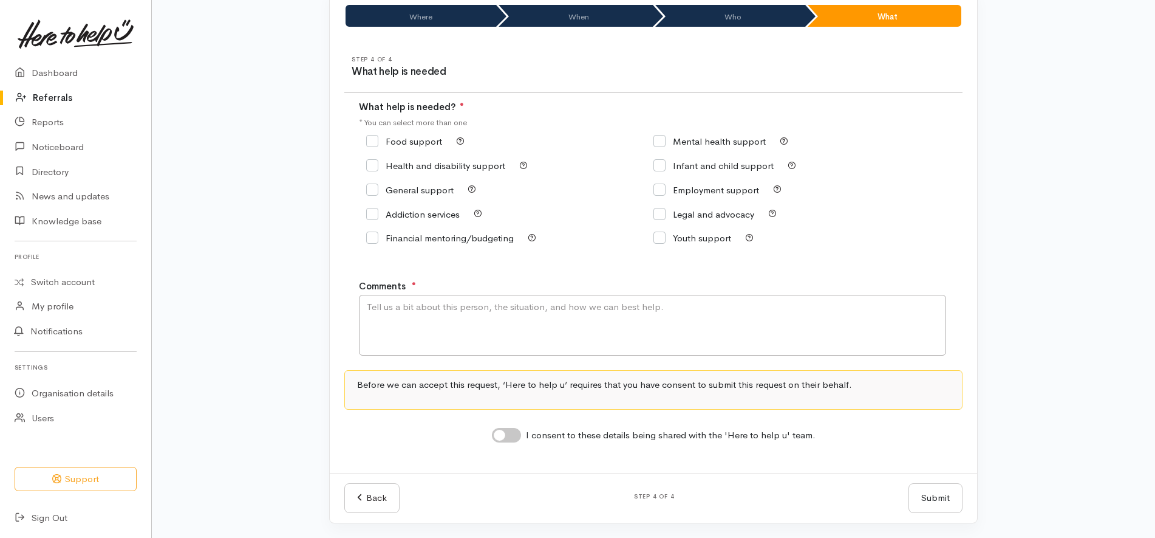
click at [409, 142] on input "Food support" at bounding box center [404, 141] width 76 height 9
checkbox input "true"
click at [504, 430] on input "I consent to these details being shared with the 'Here to help u' team." at bounding box center [506, 435] width 29 height 15
checkbox input "true"
click at [573, 303] on textarea "Comments" at bounding box center [652, 325] width 587 height 61
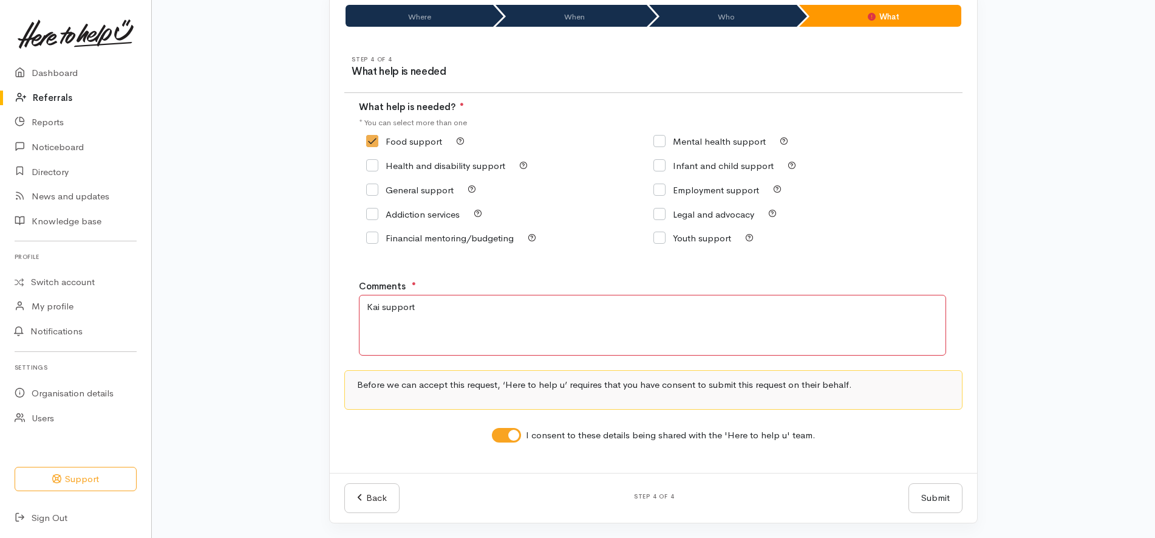
type textarea "Kai support"
click at [1065, 245] on div "Where When Who What Step 1 of 4 Where is the help needed Location Auckland Waik…" at bounding box center [654, 264] width 1004 height 548
click at [953, 491] on button "Submit" at bounding box center [936, 498] width 54 height 30
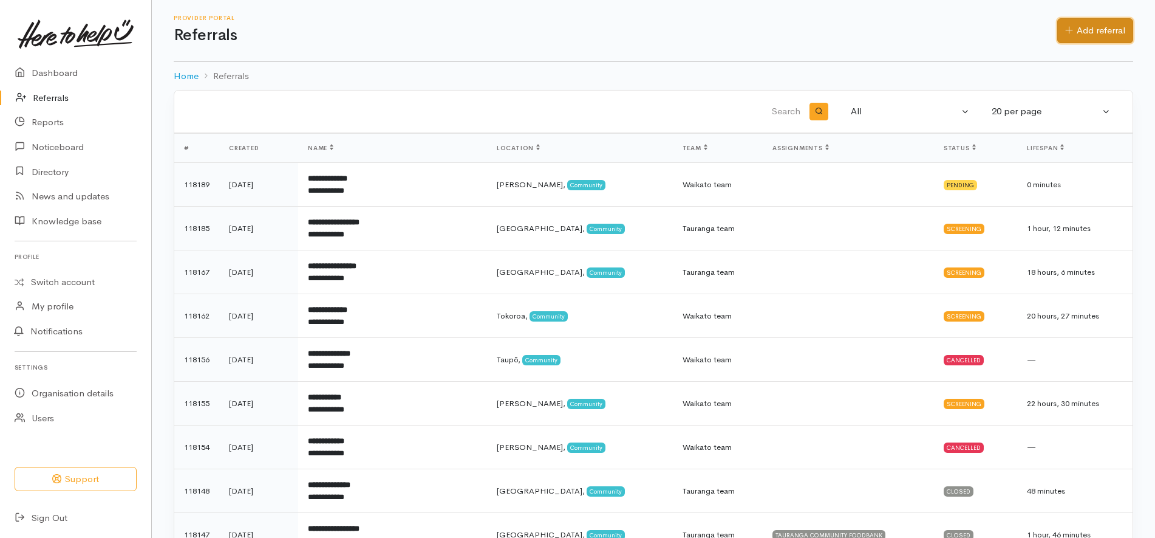
click at [1116, 30] on link "Add referral" at bounding box center [1096, 30] width 76 height 25
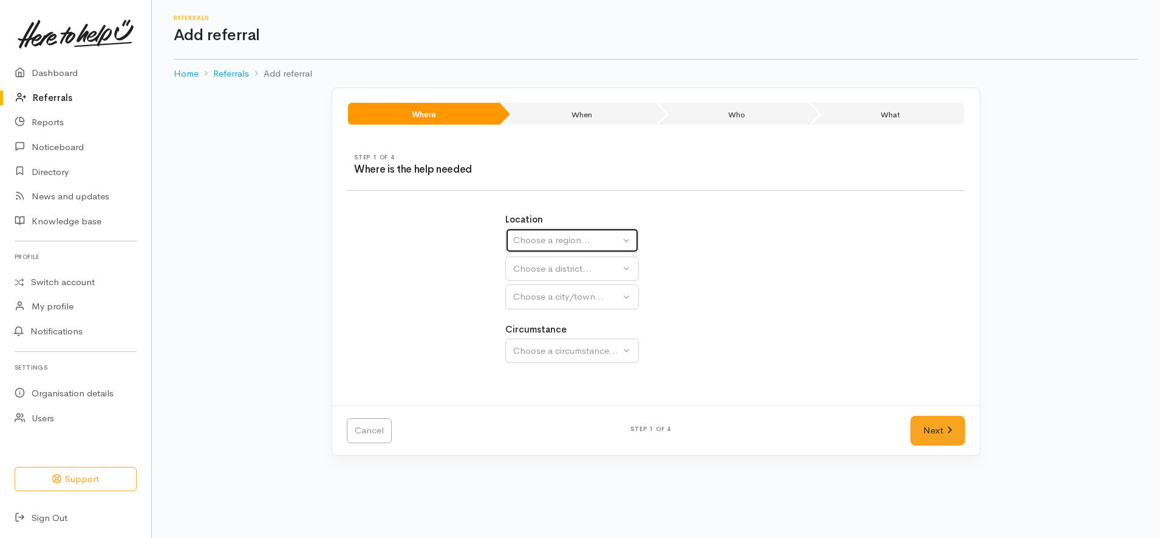
click at [563, 238] on div "Choose a region..." at bounding box center [566, 240] width 107 height 14
click at [542, 319] on span "[GEOGRAPHIC_DATA]" at bounding box center [569, 317] width 96 height 14
select select "3"
select select
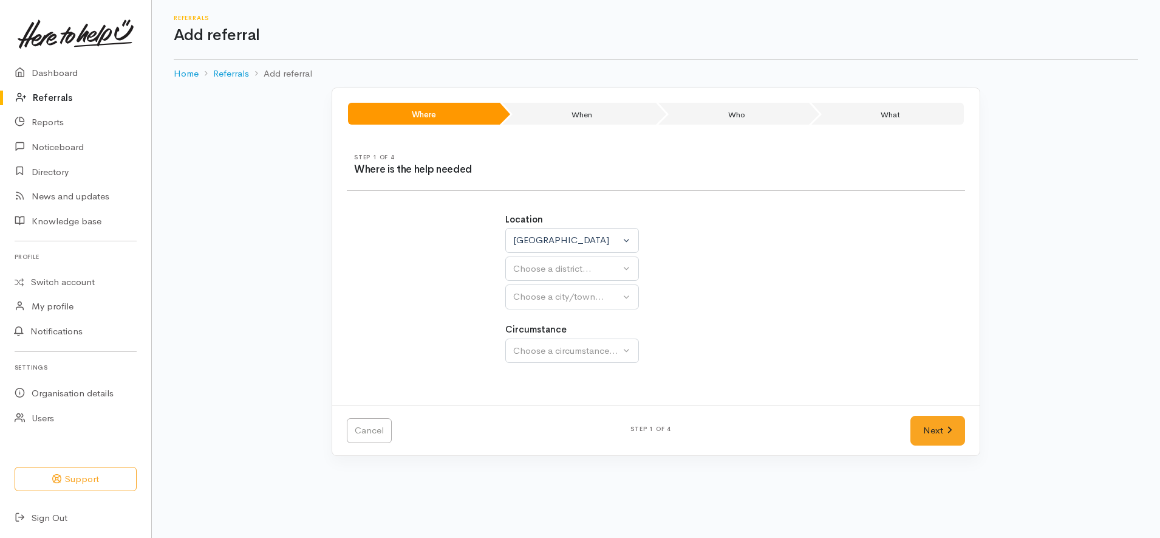
select select
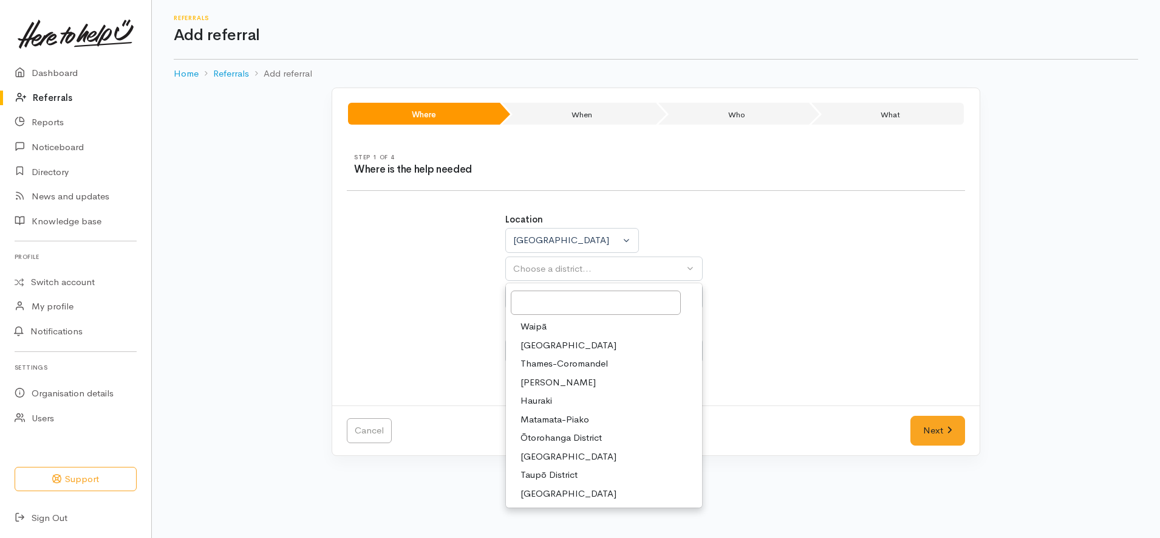
click at [555, 381] on span "[PERSON_NAME]" at bounding box center [558, 382] width 75 height 14
select select "4"
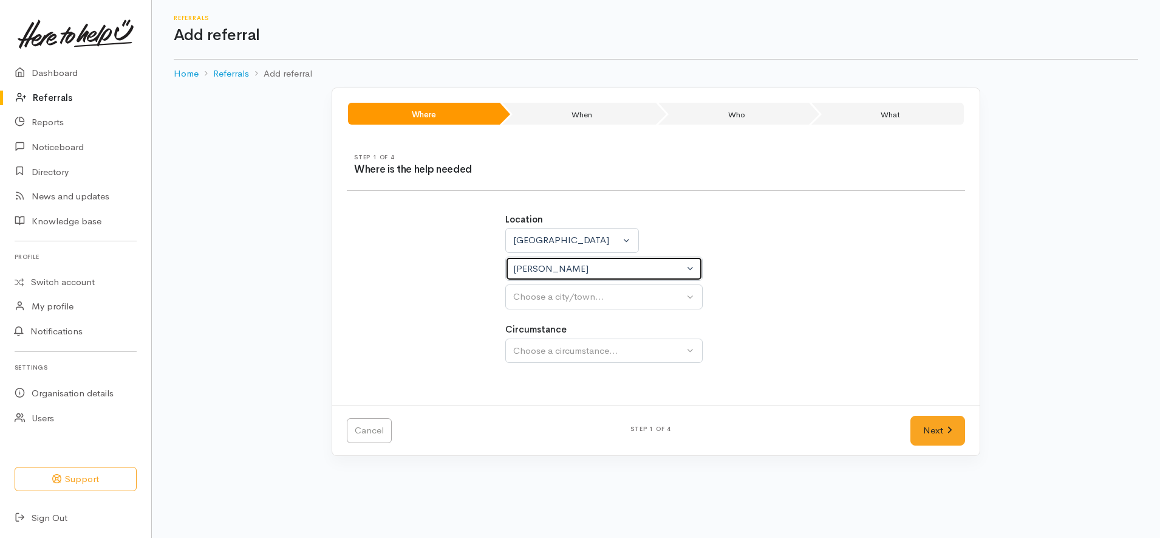
select select
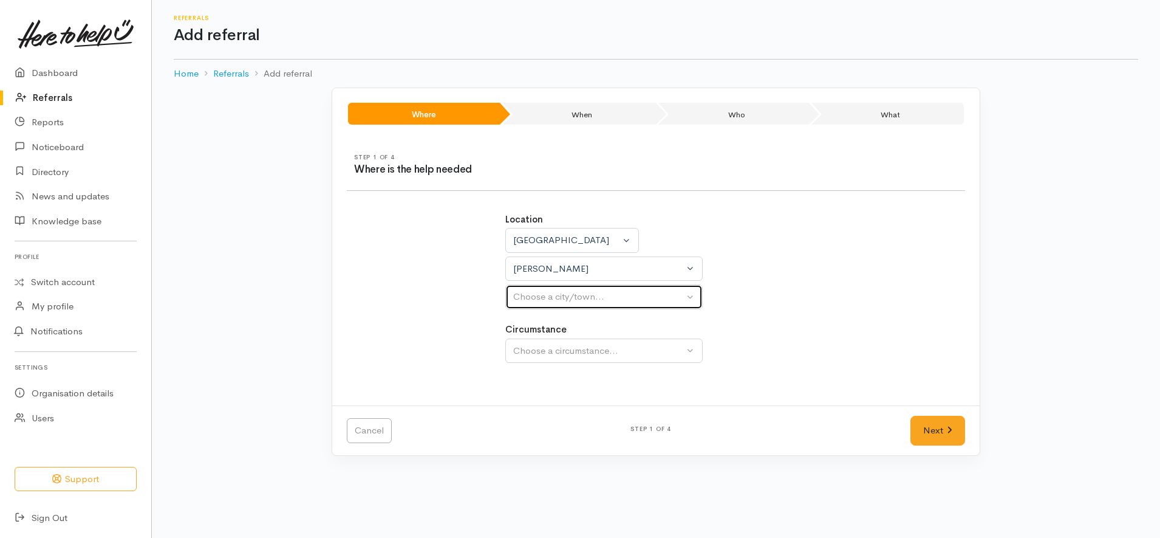
click at [612, 299] on div "Choose a city/town..." at bounding box center [598, 297] width 171 height 14
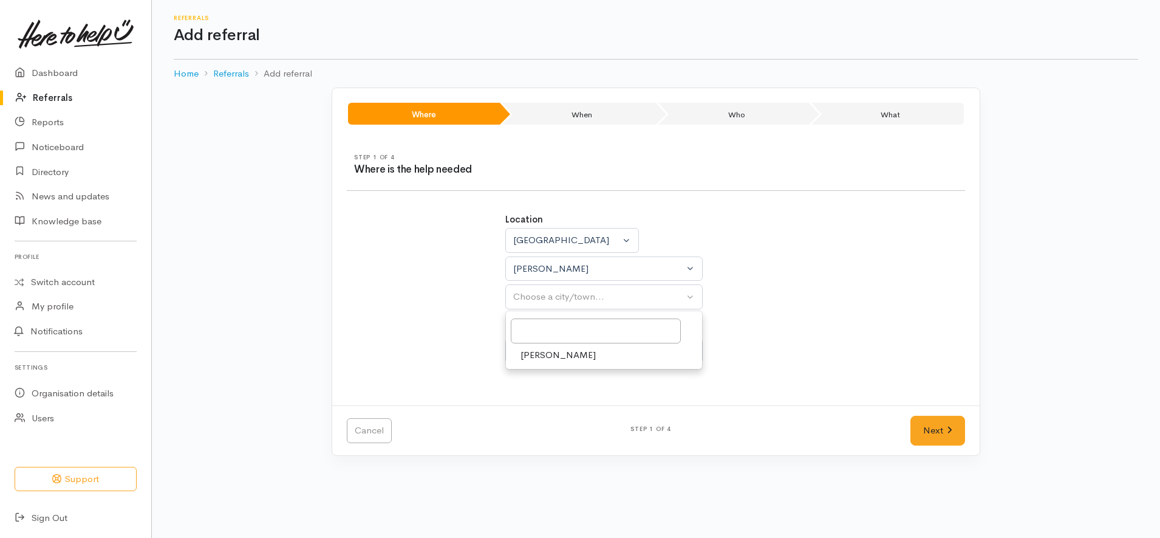
click at [593, 355] on link "[PERSON_NAME]" at bounding box center [604, 355] width 196 height 19
select select "1"
click at [593, 355] on div "Choose a circumstance..." at bounding box center [598, 351] width 171 height 14
click at [566, 411] on span "Community" at bounding box center [544, 409] width 46 height 14
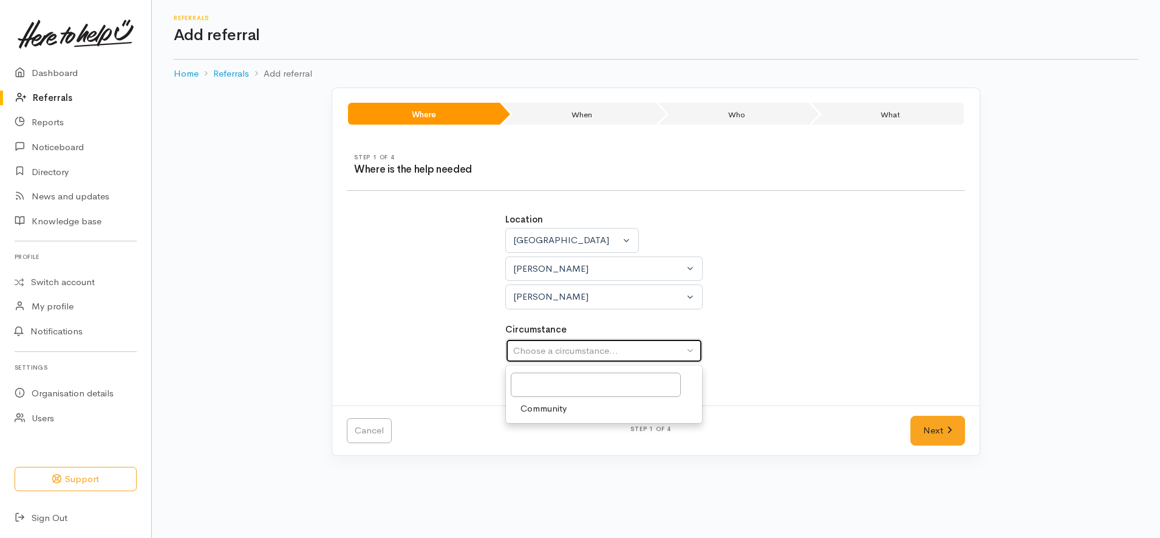
select select "2"
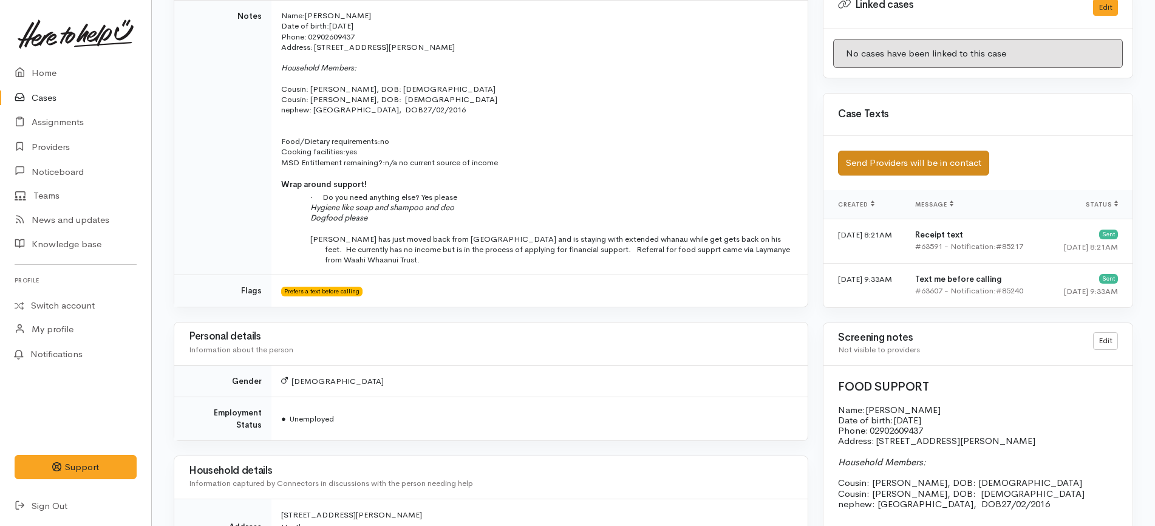
scroll to position [683, 0]
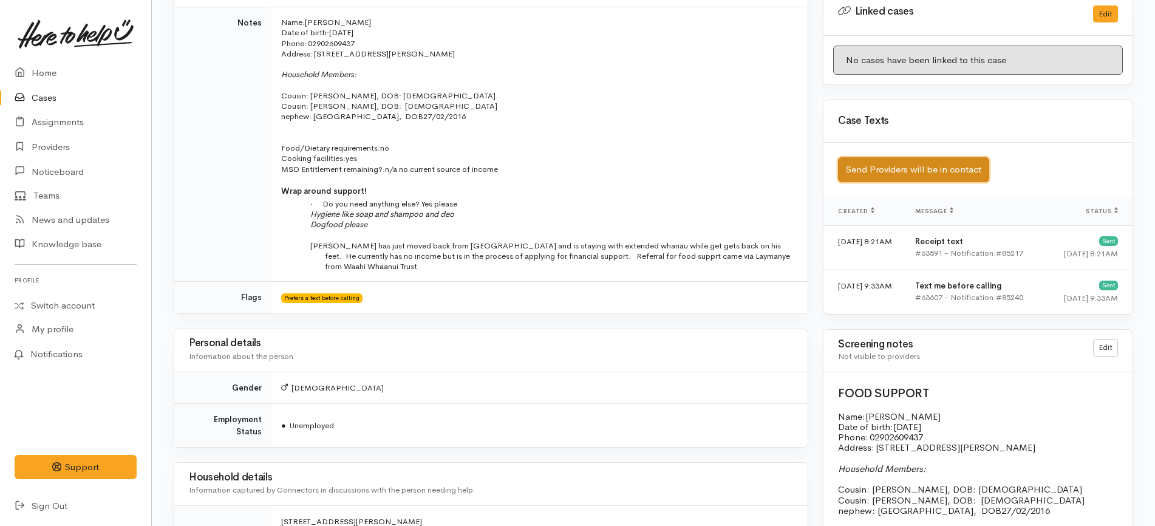
click at [894, 165] on button "Send Providers will be in contact" at bounding box center [913, 169] width 151 height 25
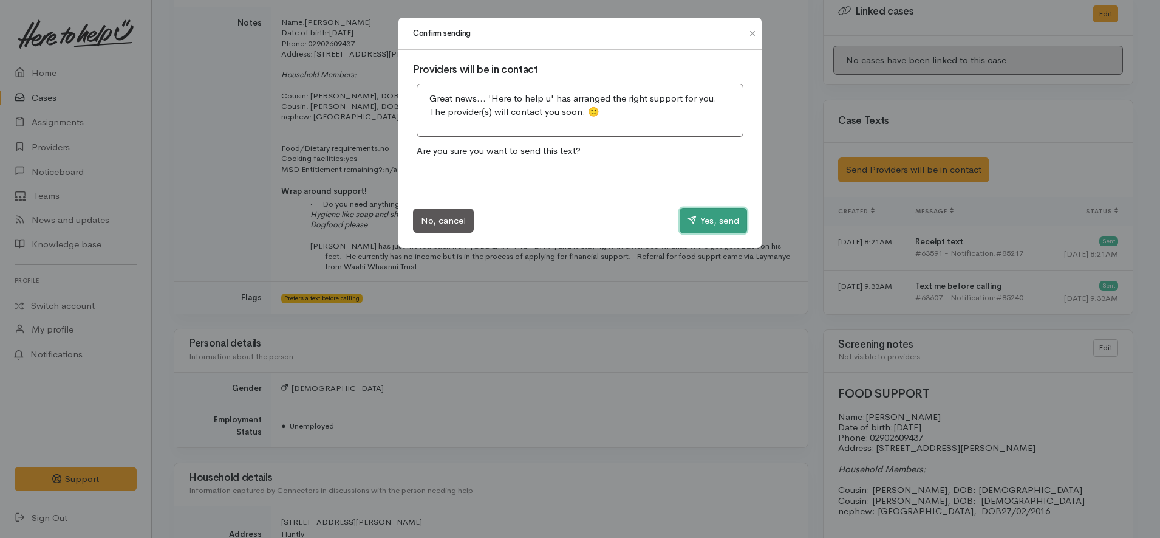
click at [693, 220] on icon "button" at bounding box center [692, 219] width 9 height 9
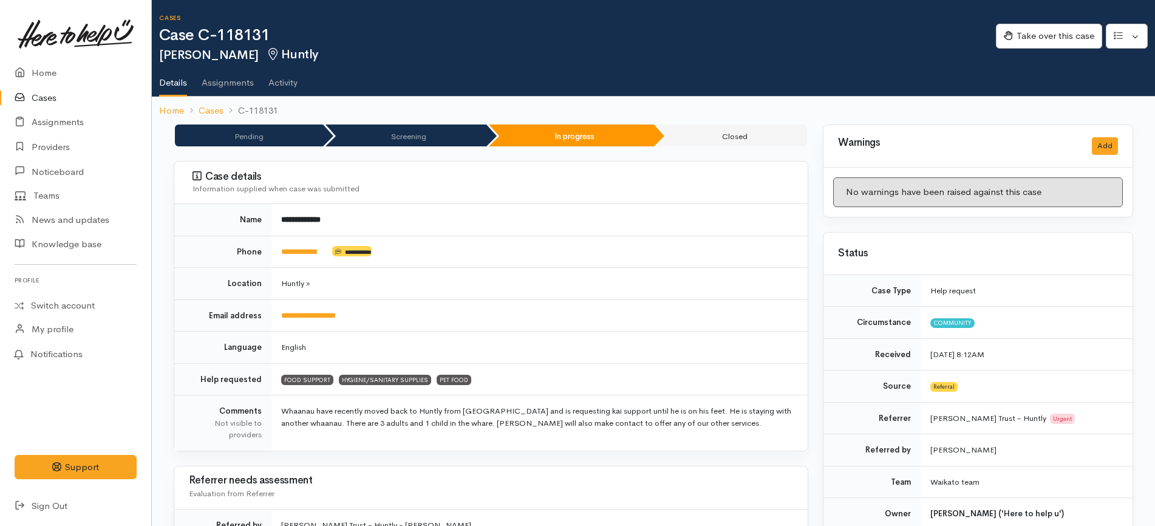
scroll to position [456, 0]
click at [277, 81] on link "Activity" at bounding box center [283, 78] width 29 height 34
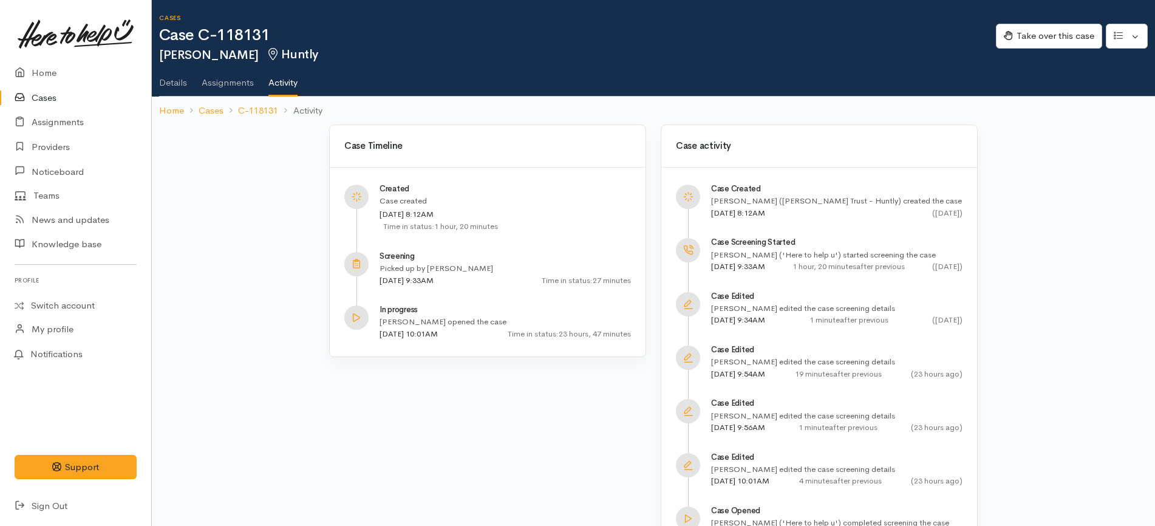
scroll to position [324, 0]
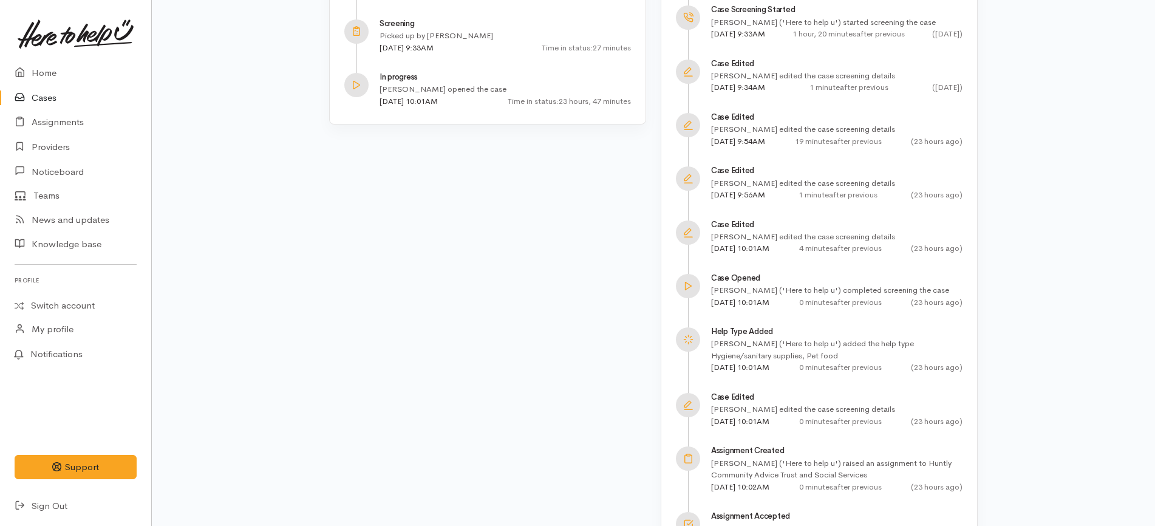
scroll to position [324, 0]
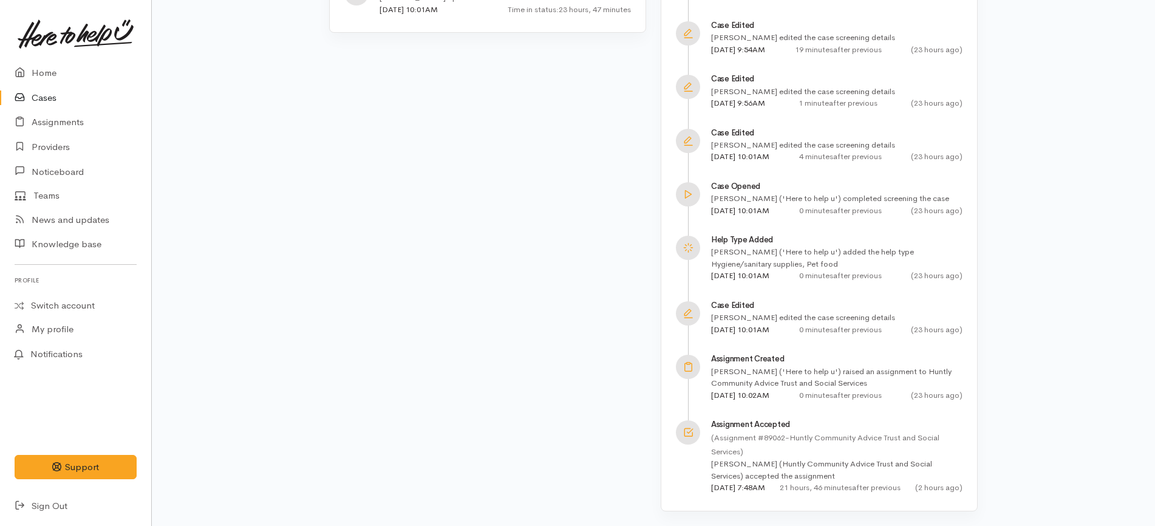
click at [44, 94] on link "Cases" at bounding box center [75, 98] width 151 height 25
